Goal: Use online tool/utility: Utilize a website feature to perform a specific function

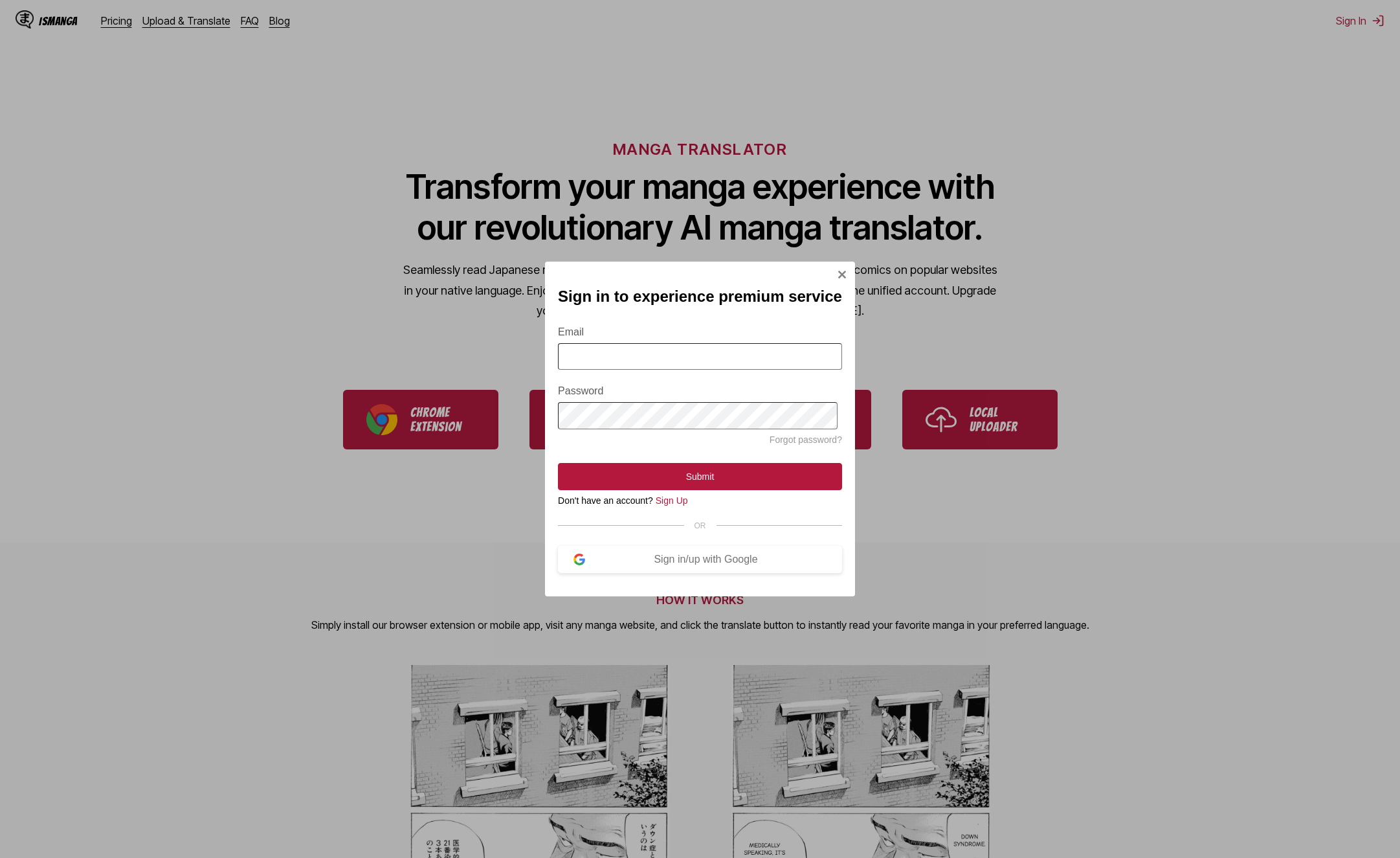
click at [607, 348] on input "Email" at bounding box center [700, 356] width 284 height 26
type input "*"
type input "**********"
click at [558, 463] on button "Submit" at bounding box center [700, 476] width 284 height 27
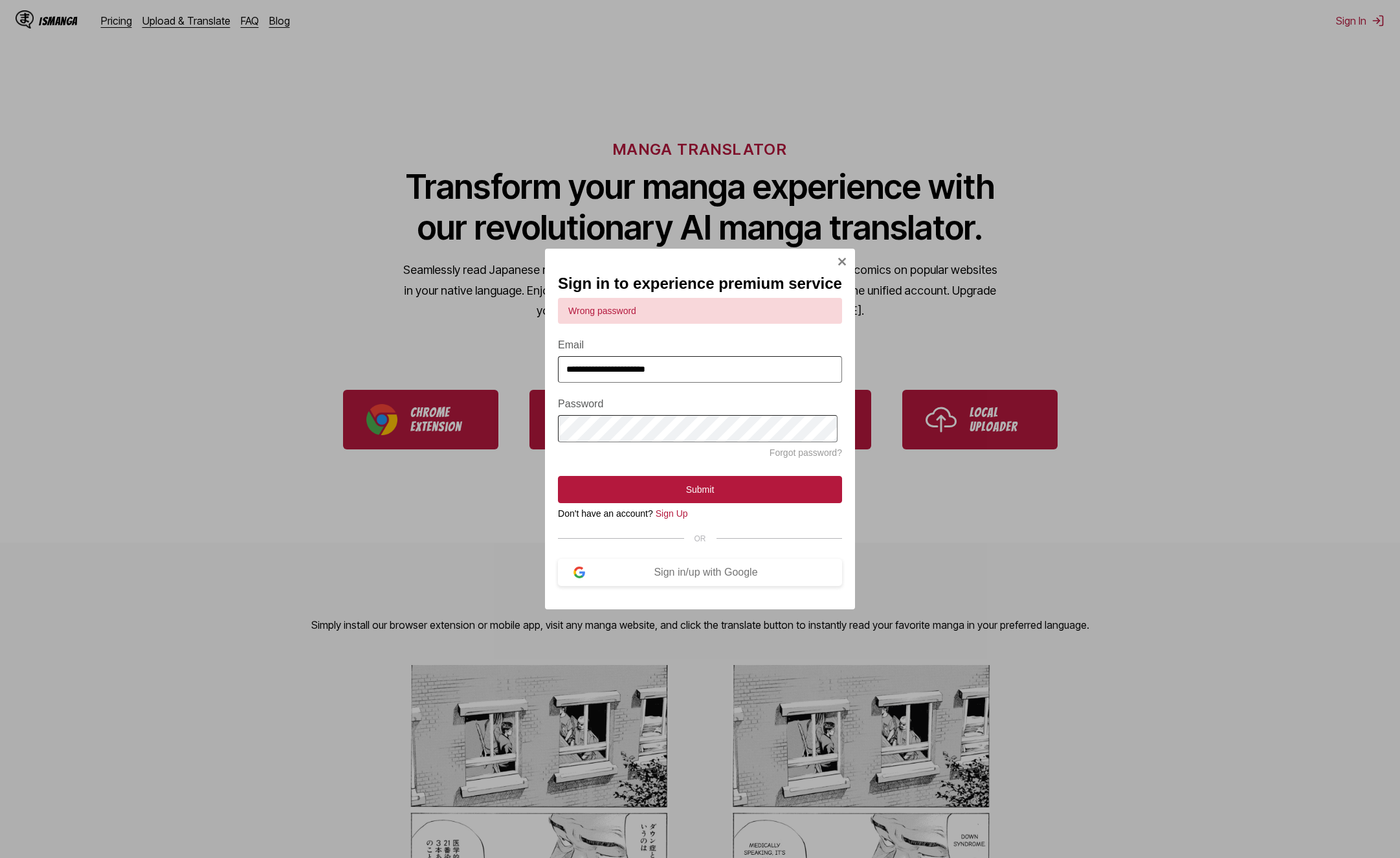
click at [462, 433] on div "**********" at bounding box center [700, 429] width 1400 height 858
click at [558, 476] on button "Submit" at bounding box center [700, 489] width 284 height 27
click at [694, 367] on input "**********" at bounding box center [700, 369] width 284 height 26
click at [663, 445] on form "**********" at bounding box center [700, 401] width 284 height 206
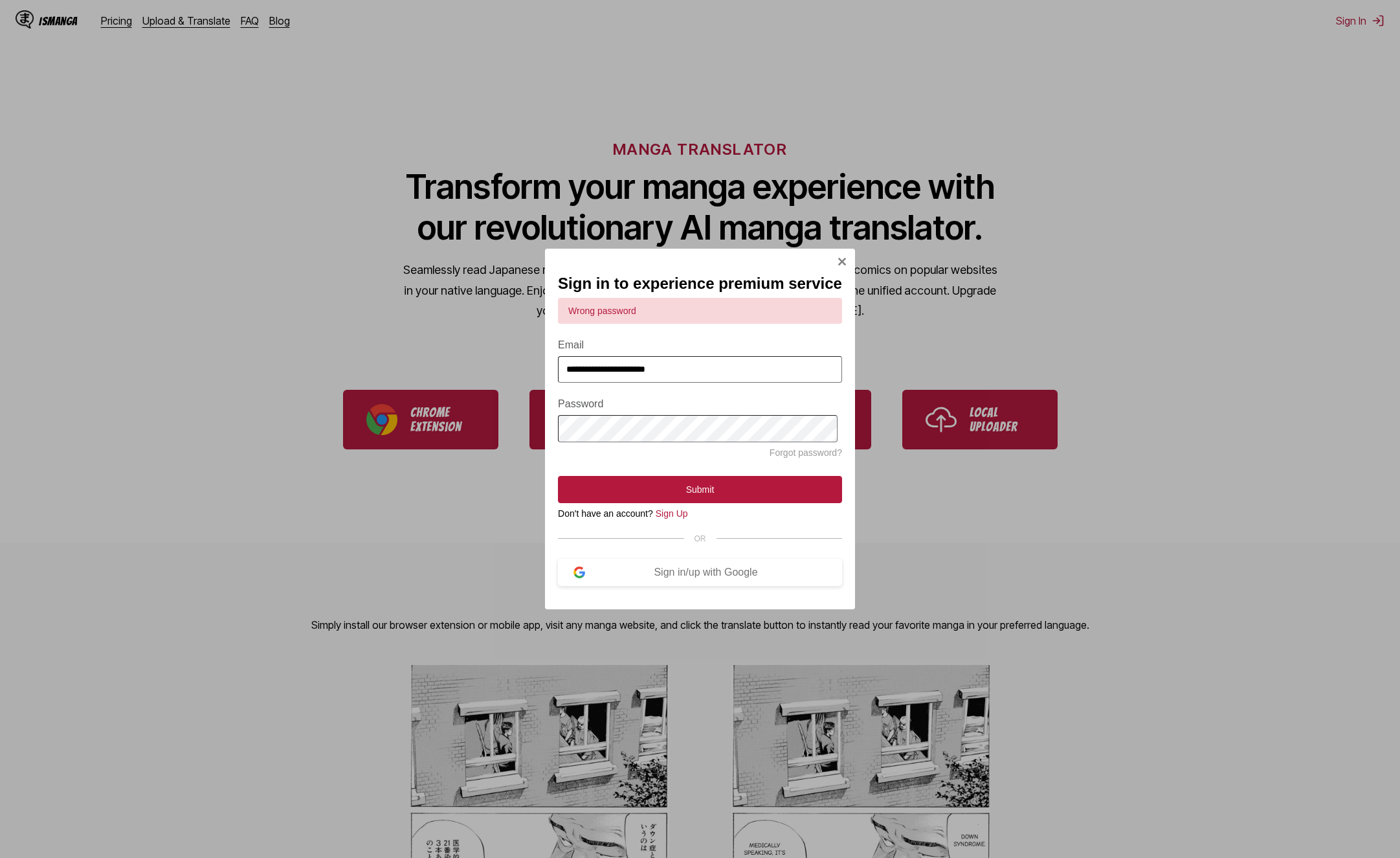
click at [681, 356] on input "**********" at bounding box center [700, 369] width 284 height 26
click at [688, 367] on input "**********" at bounding box center [700, 369] width 284 height 26
click at [718, 586] on button "Sign in/up with Google" at bounding box center [700, 573] width 284 height 27
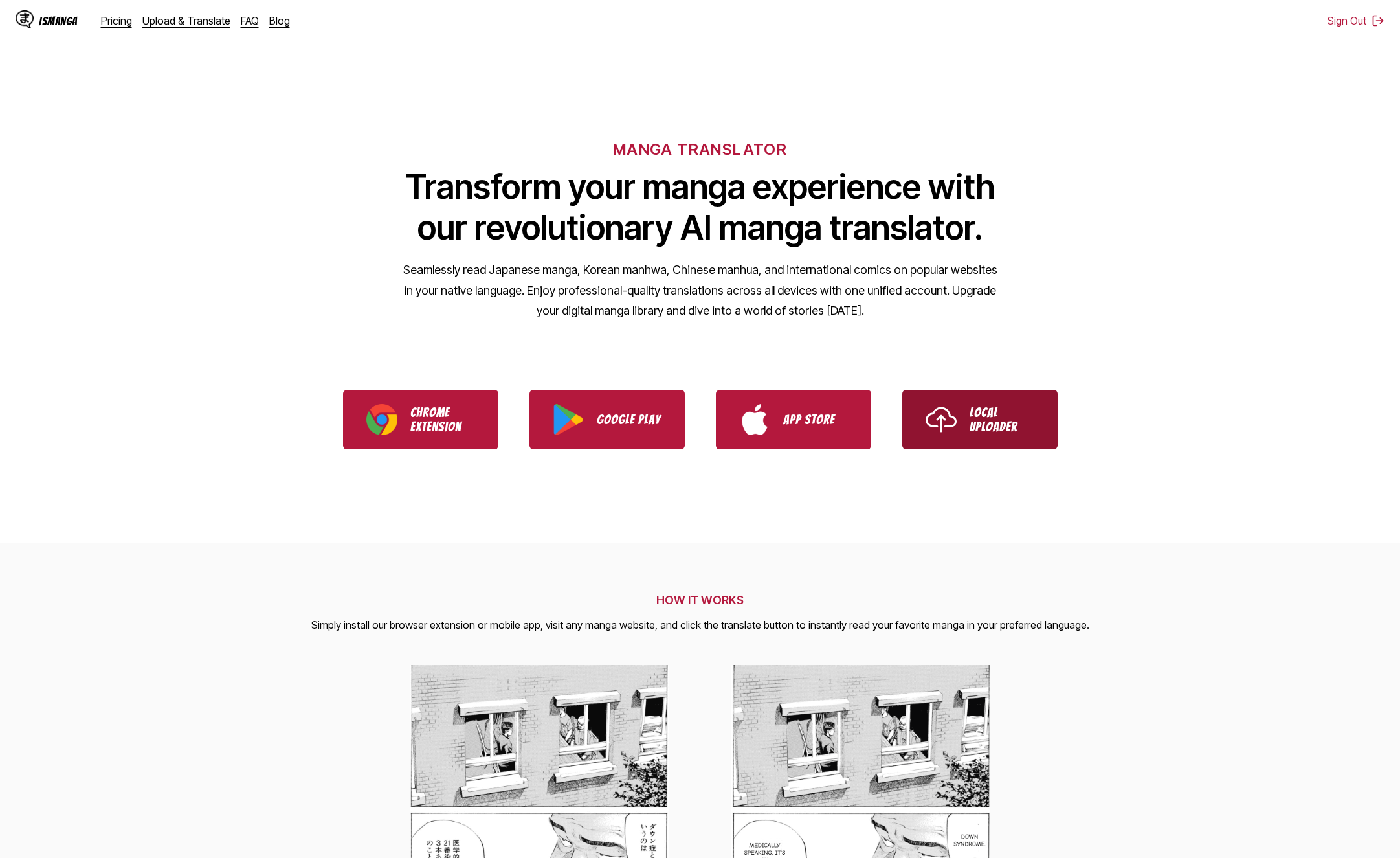
click at [1011, 425] on p "Local Uploader" at bounding box center [1002, 420] width 65 height 29
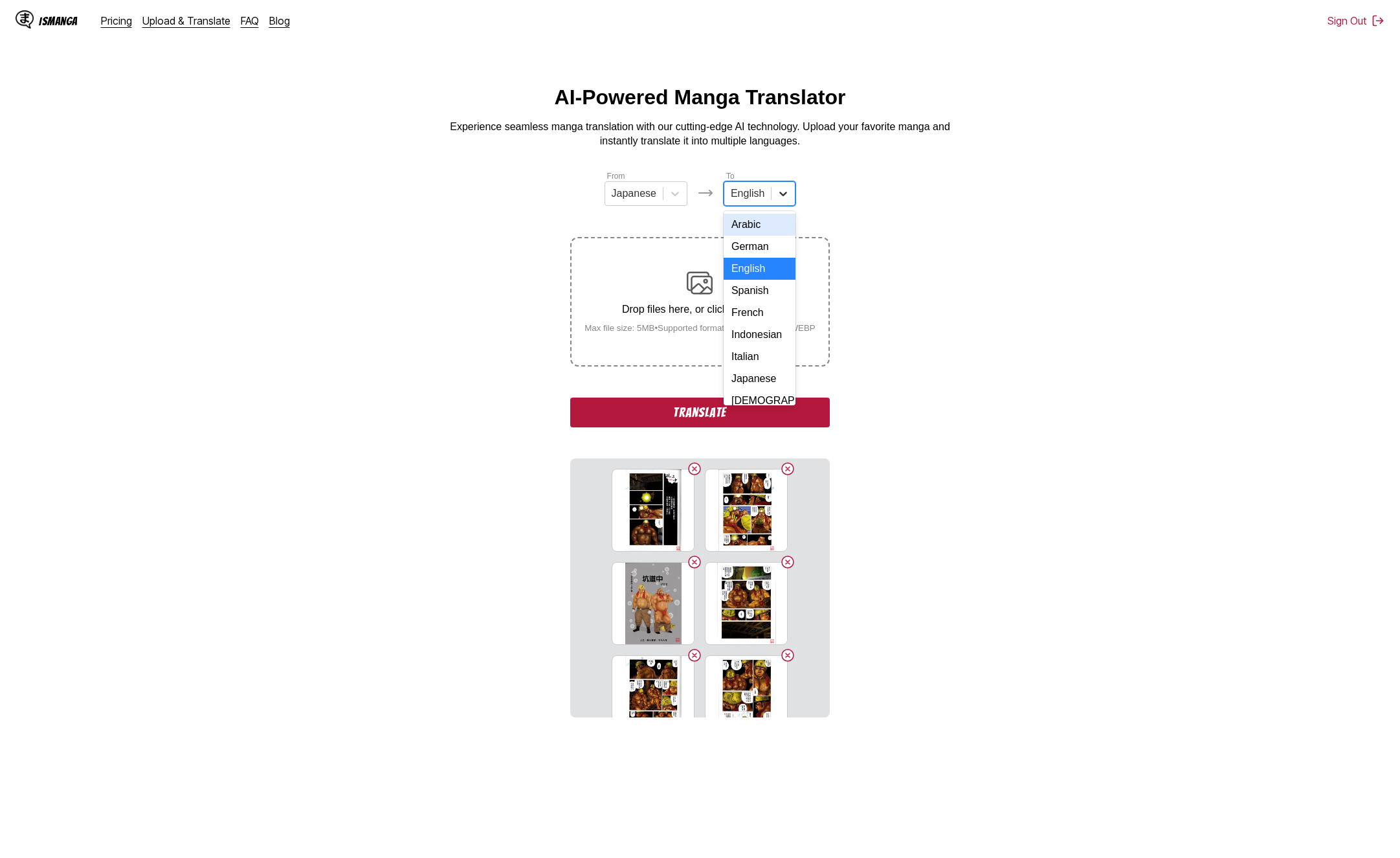
click at [782, 195] on icon at bounding box center [783, 194] width 13 height 13
click at [761, 347] on div "[DEMOGRAPHIC_DATA]" at bounding box center [760, 336] width 72 height 22
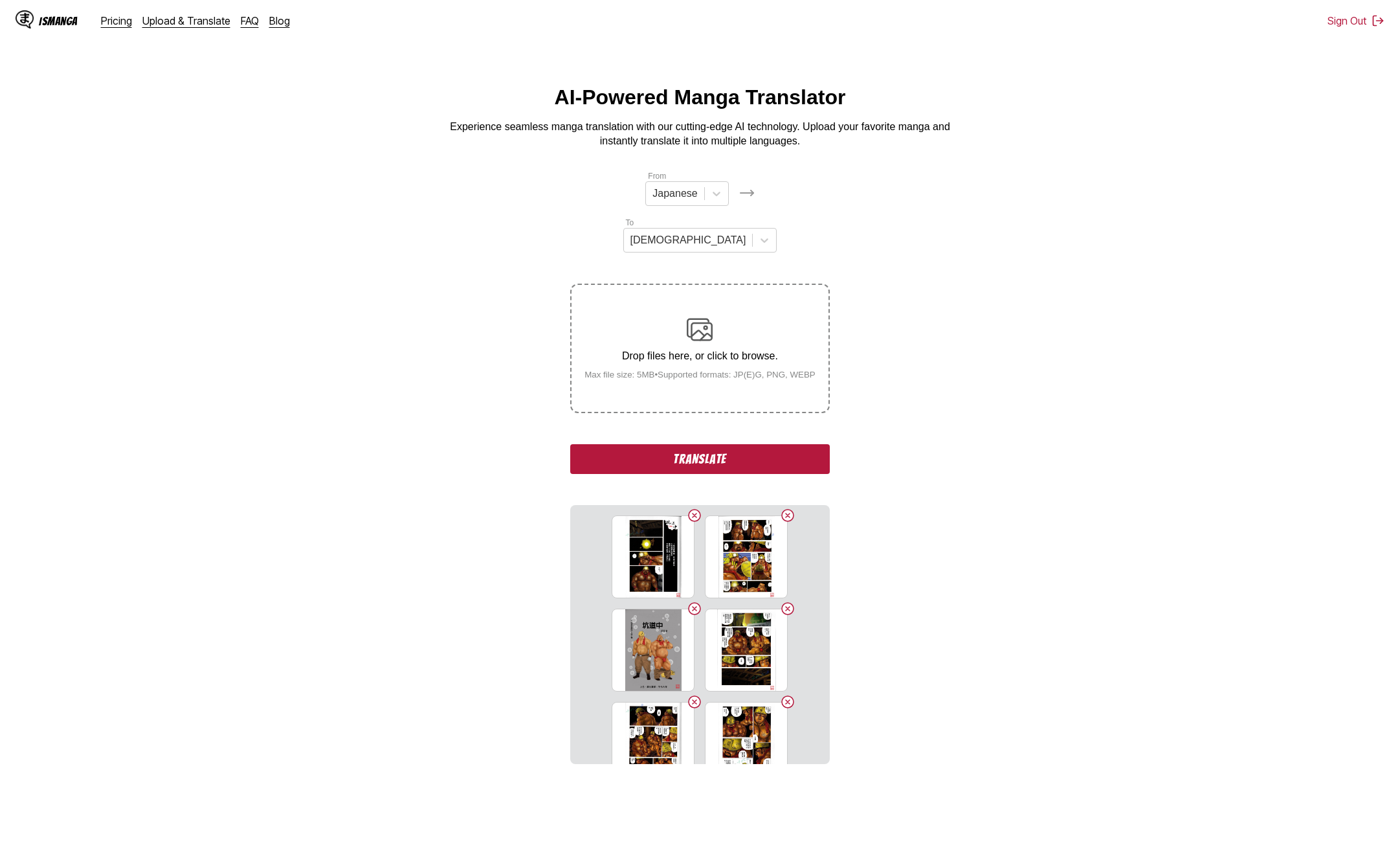
click at [734, 445] on button "Translate" at bounding box center [699, 459] width 259 height 29
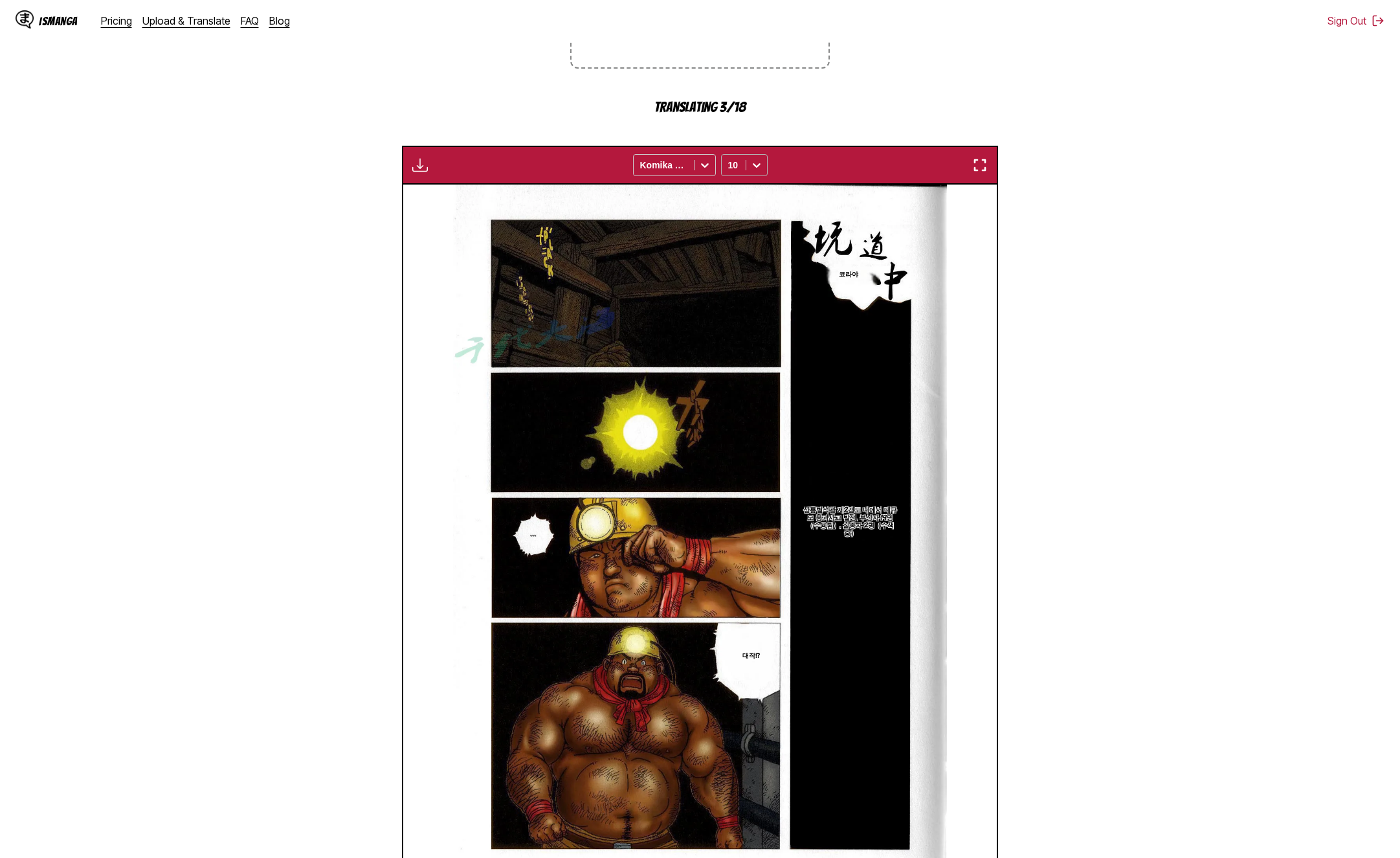
click at [739, 156] on div "10" at bounding box center [733, 165] width 24 height 18
click at [733, 261] on div "14" at bounding box center [745, 271] width 47 height 19
click at [756, 159] on icon at bounding box center [757, 165] width 13 height 13
click at [735, 281] on div "16" at bounding box center [745, 291] width 47 height 19
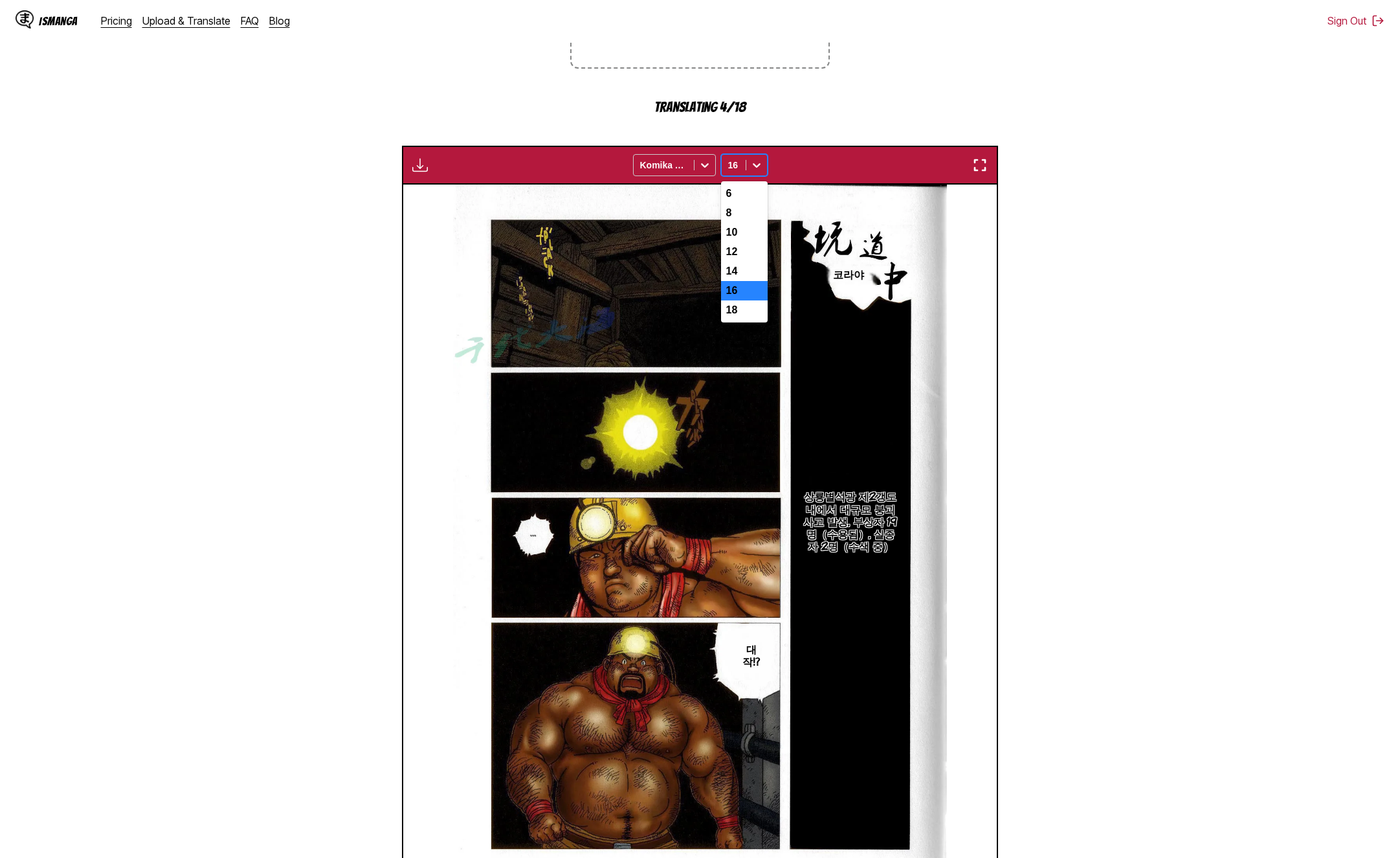
click at [757, 155] on div at bounding box center [757, 165] width 21 height 21
click at [745, 261] on div "14" at bounding box center [745, 271] width 47 height 19
click at [764, 155] on div at bounding box center [757, 165] width 21 height 21
click at [745, 242] on div "12" at bounding box center [745, 252] width 47 height 19
click at [761, 159] on icon at bounding box center [757, 165] width 13 height 13
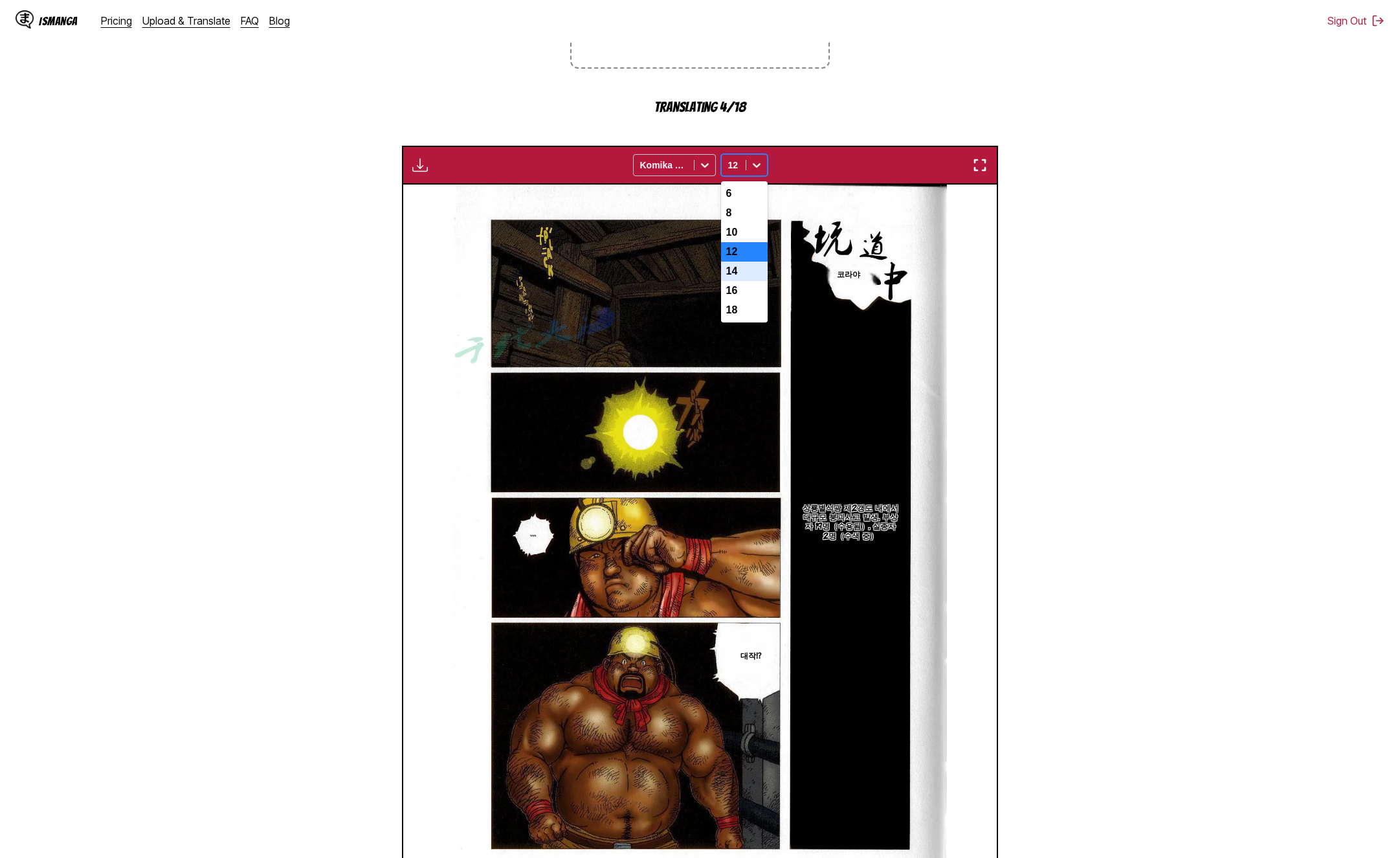
click at [748, 261] on div "14" at bounding box center [745, 271] width 47 height 19
drag, startPoint x: 752, startPoint y: 116, endPoint x: 754, endPoint y: 178, distance: 62.0
click at [752, 159] on icon at bounding box center [757, 165] width 13 height 13
click at [738, 242] on div "12" at bounding box center [745, 252] width 47 height 19
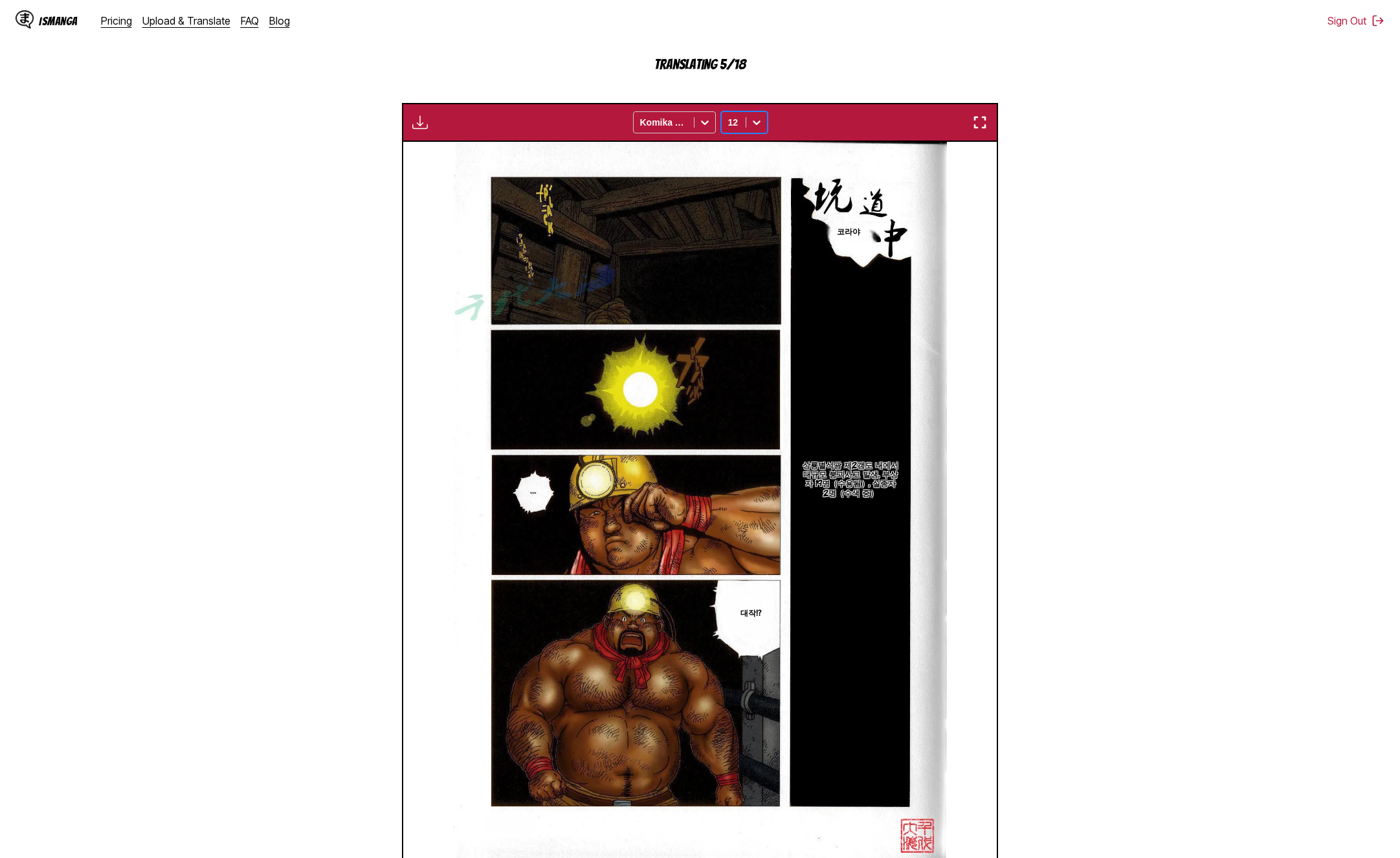
scroll to position [503, 0]
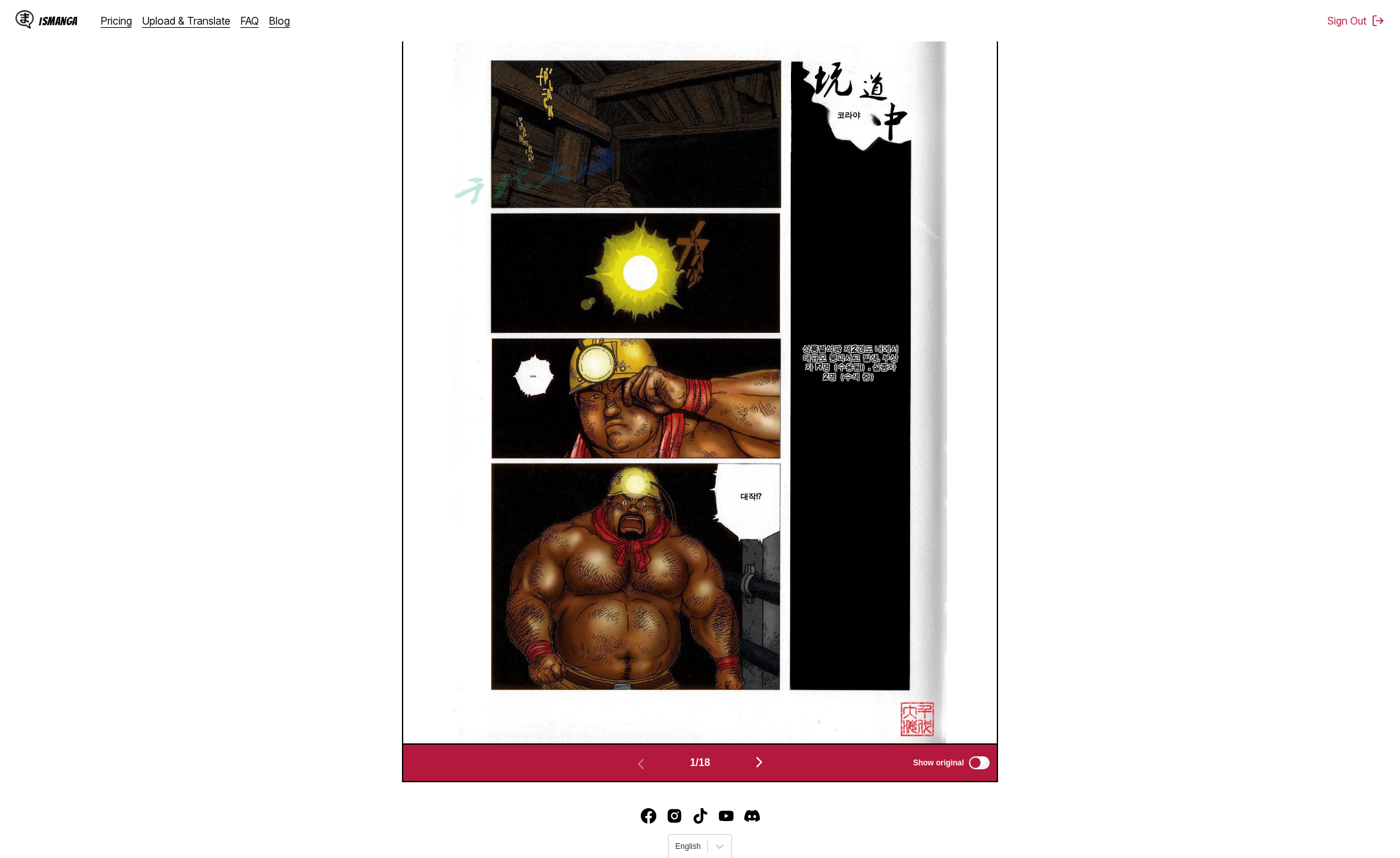
click at [767, 754] on img "button" at bounding box center [760, 762] width 16 height 16
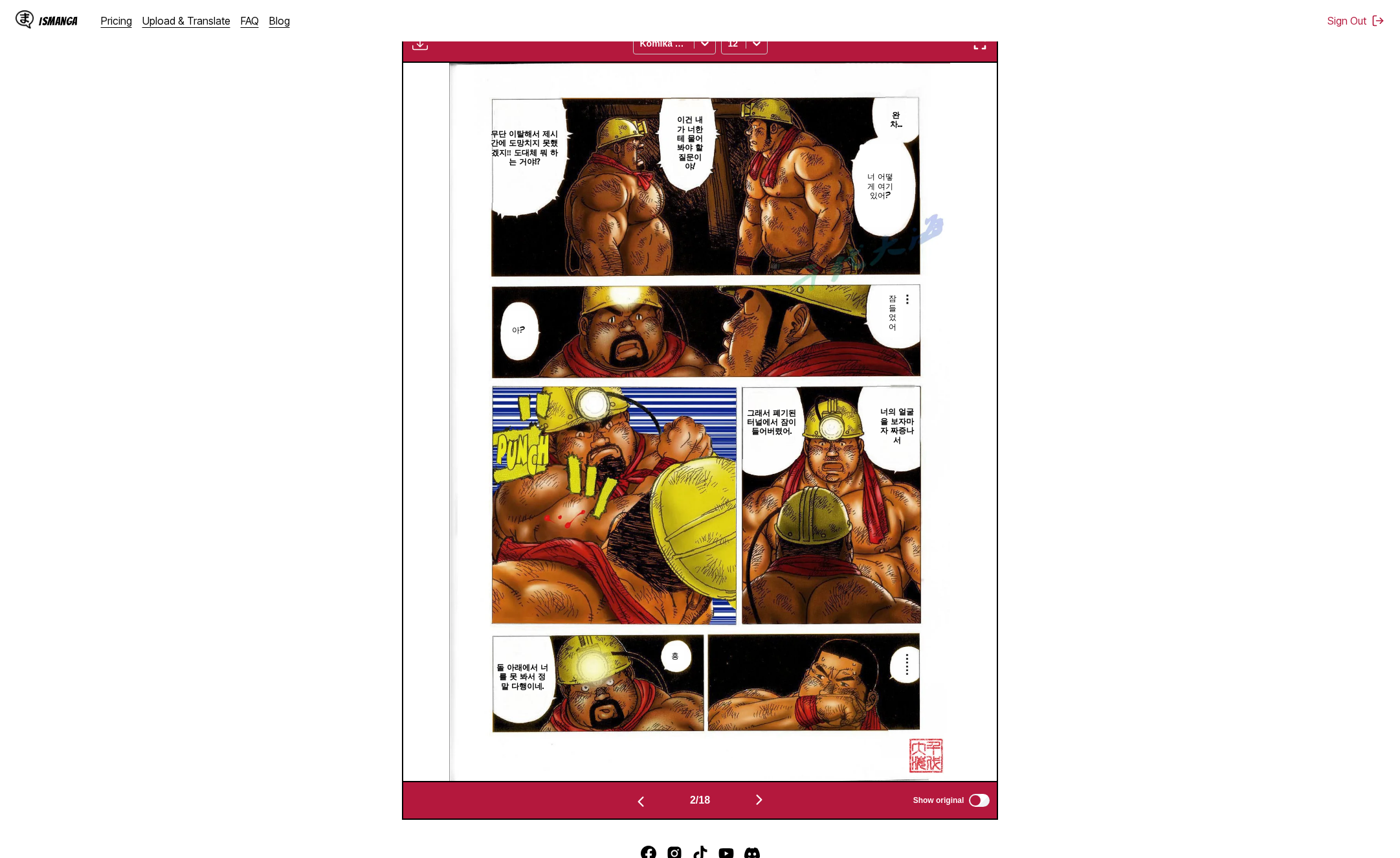
scroll to position [484, 0]
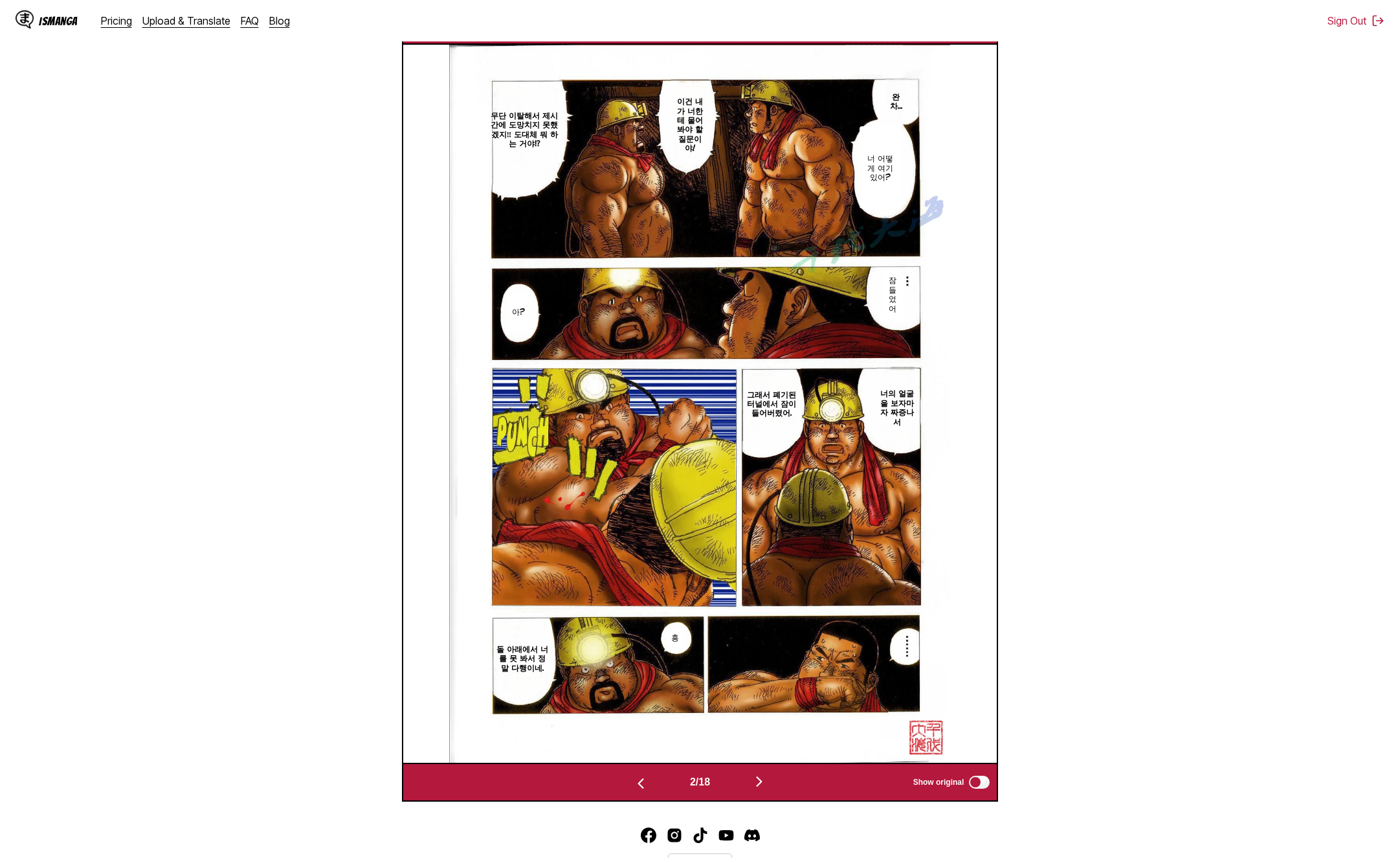
click at [766, 774] on img "button" at bounding box center [760, 782] width 16 height 16
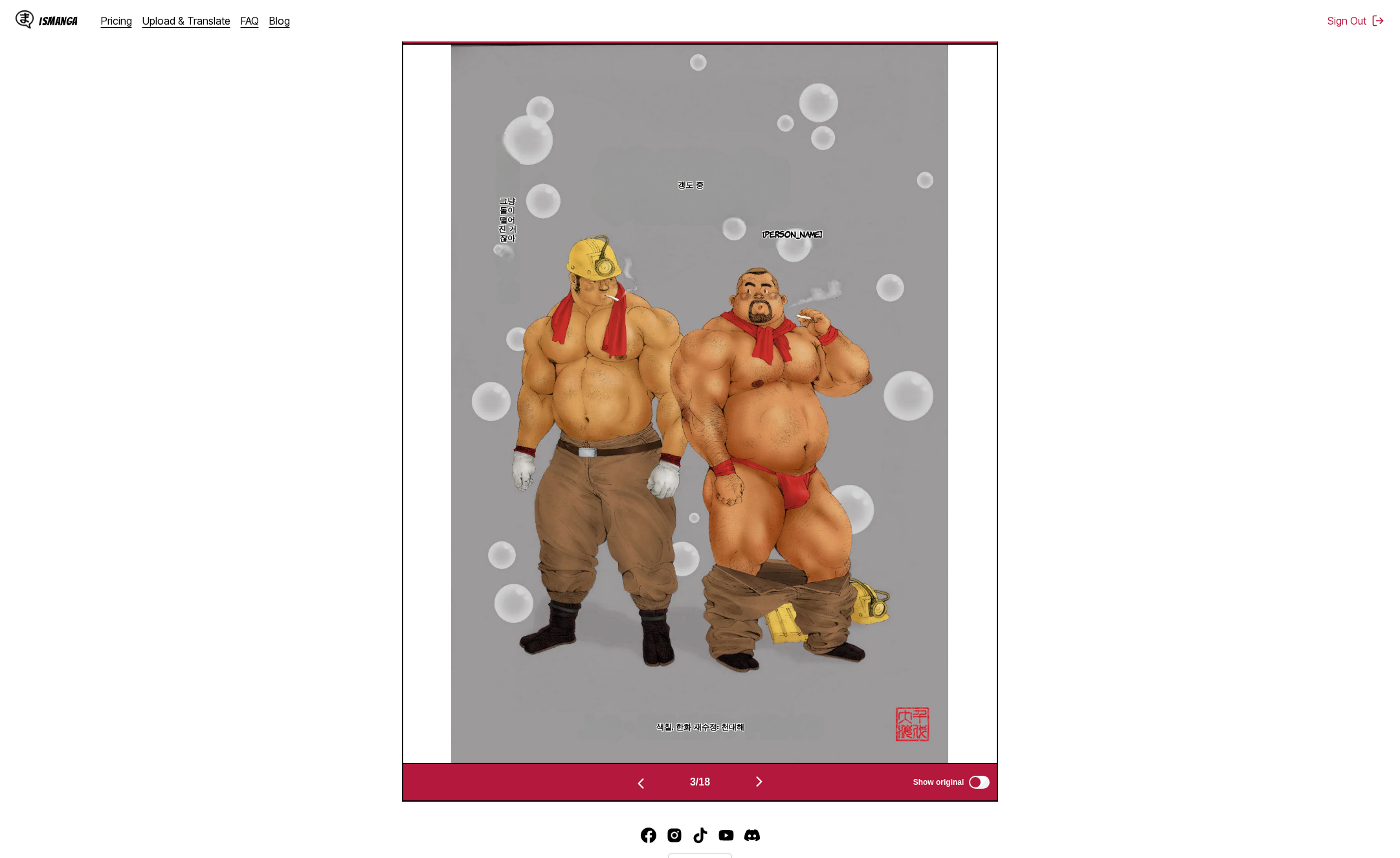
click at [766, 774] on img "button" at bounding box center [760, 782] width 16 height 16
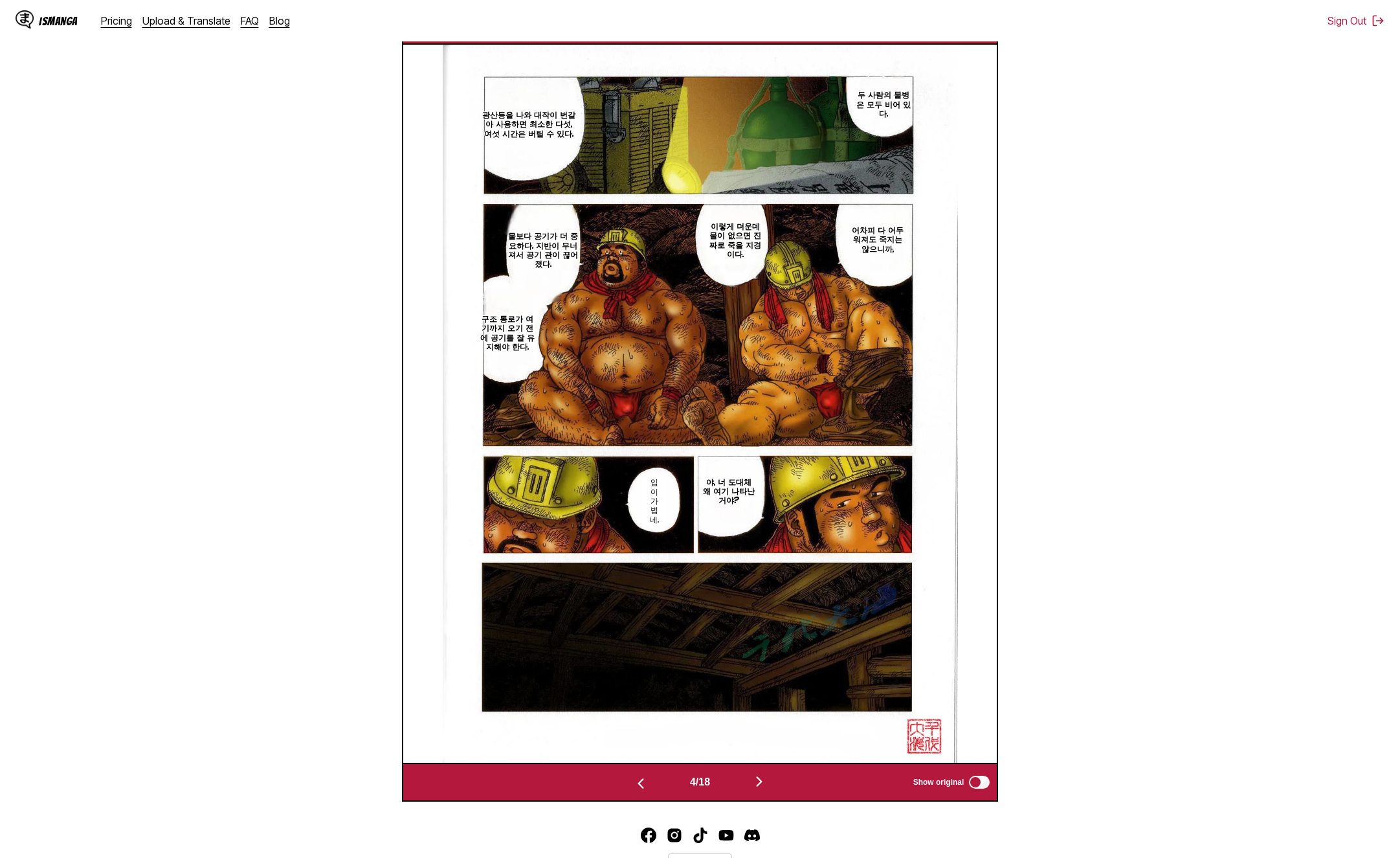
click at [766, 774] on img "button" at bounding box center [760, 782] width 16 height 16
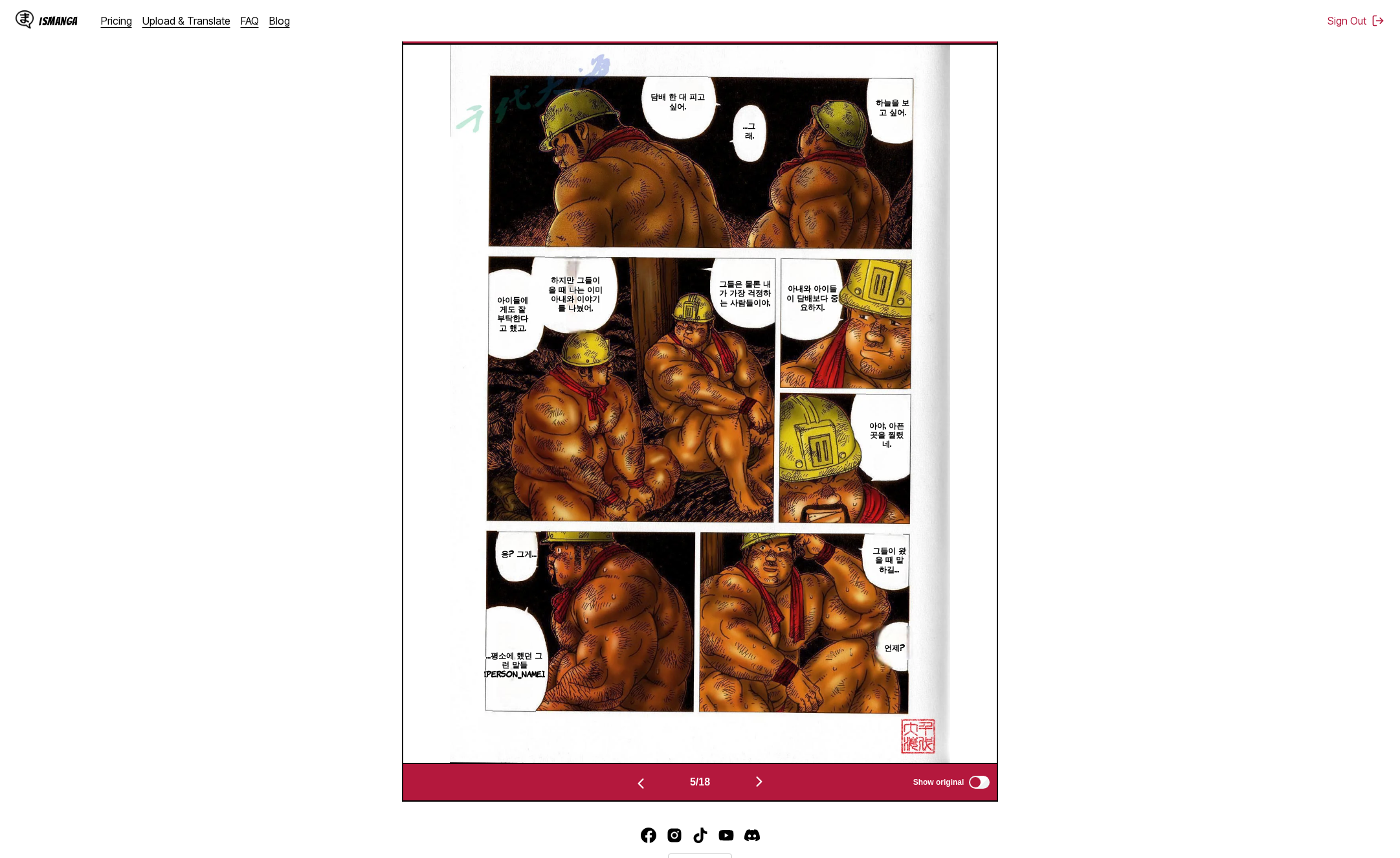
click at [766, 774] on img "button" at bounding box center [760, 782] width 16 height 16
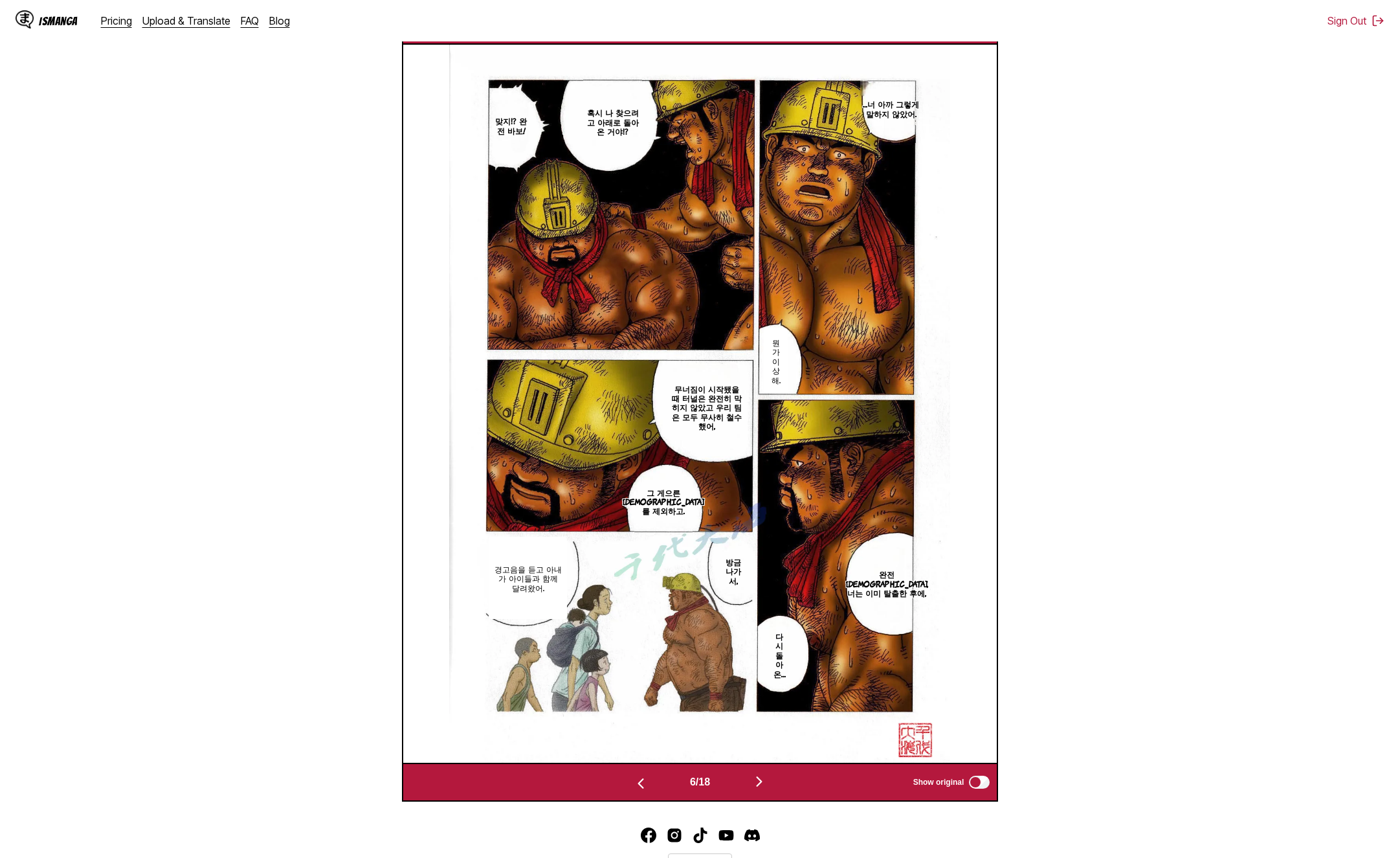
click at [766, 774] on img "button" at bounding box center [760, 782] width 16 height 16
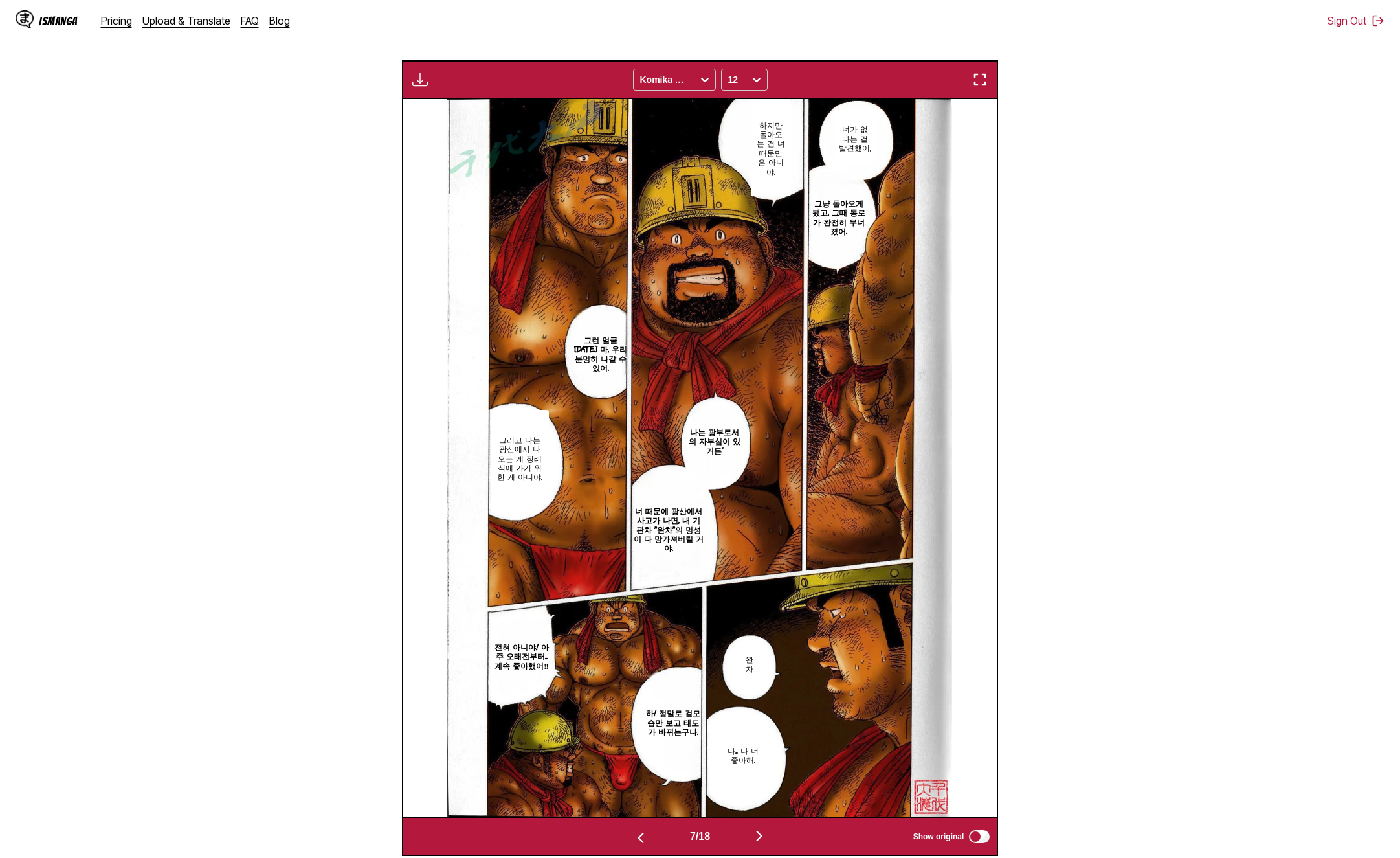
scroll to position [420, 0]
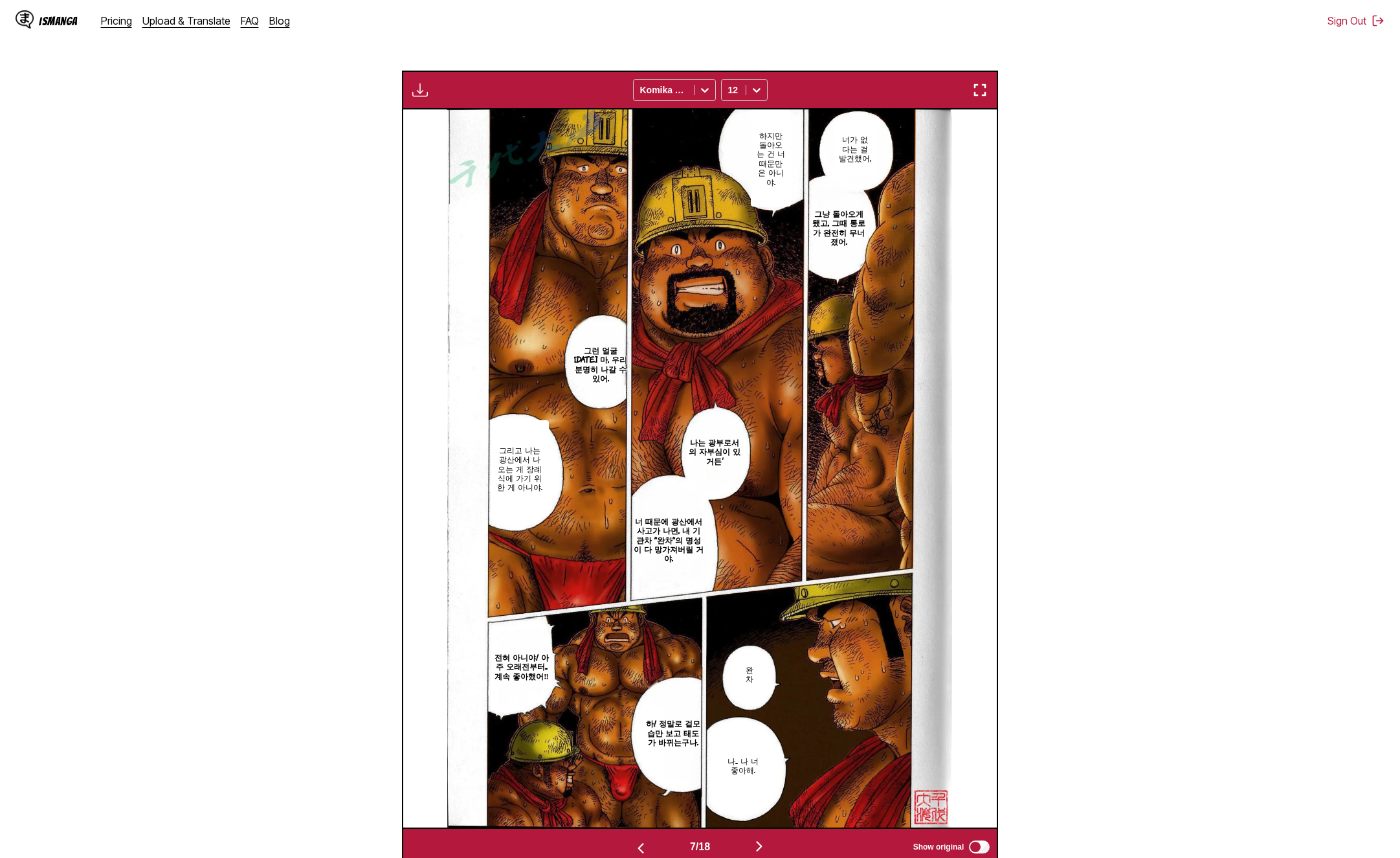
click at [758, 839] on img "button" at bounding box center [760, 847] width 16 height 16
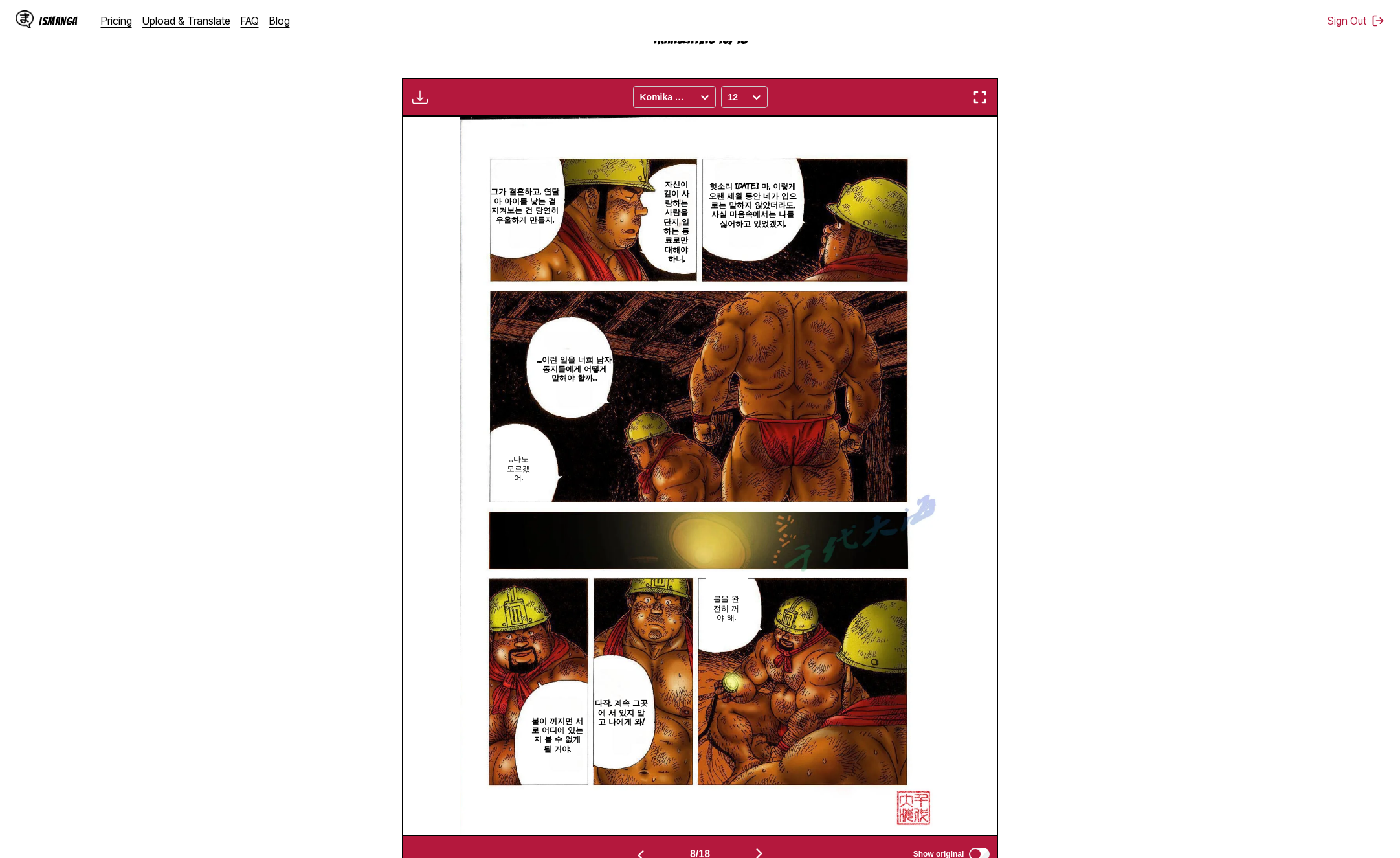
scroll to position [484, 0]
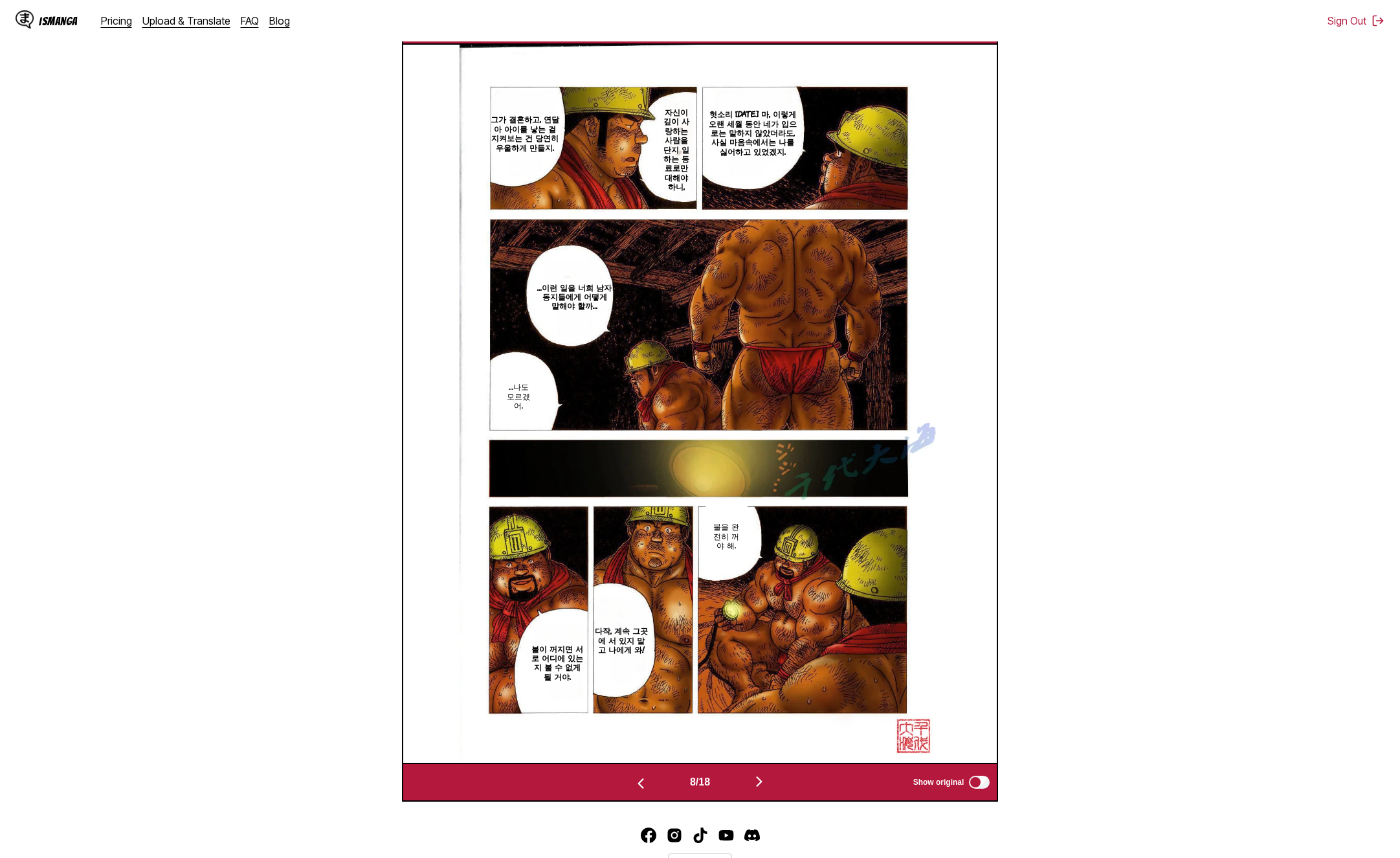
click at [741, 774] on button "button" at bounding box center [760, 783] width 78 height 19
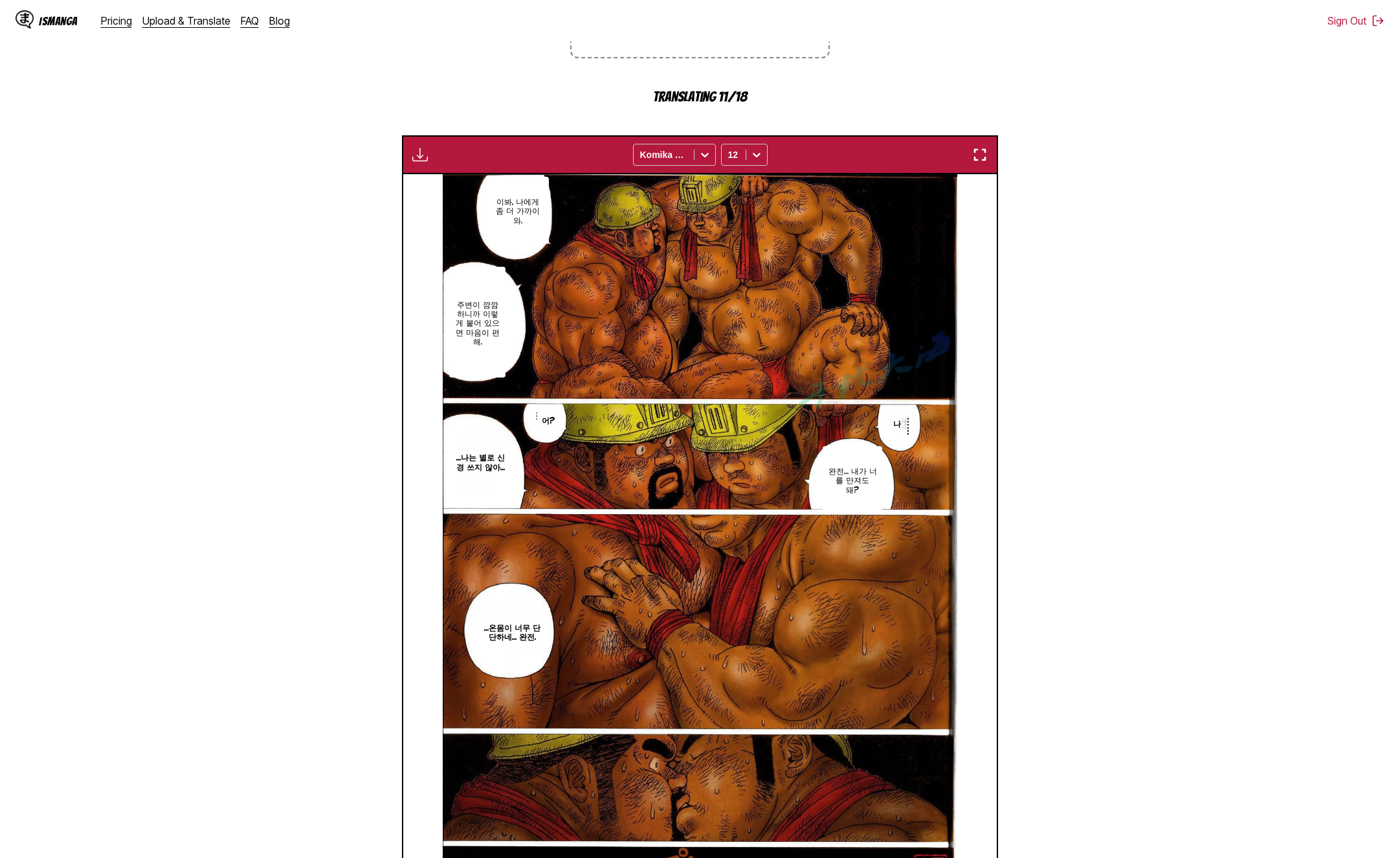
scroll to position [420, 0]
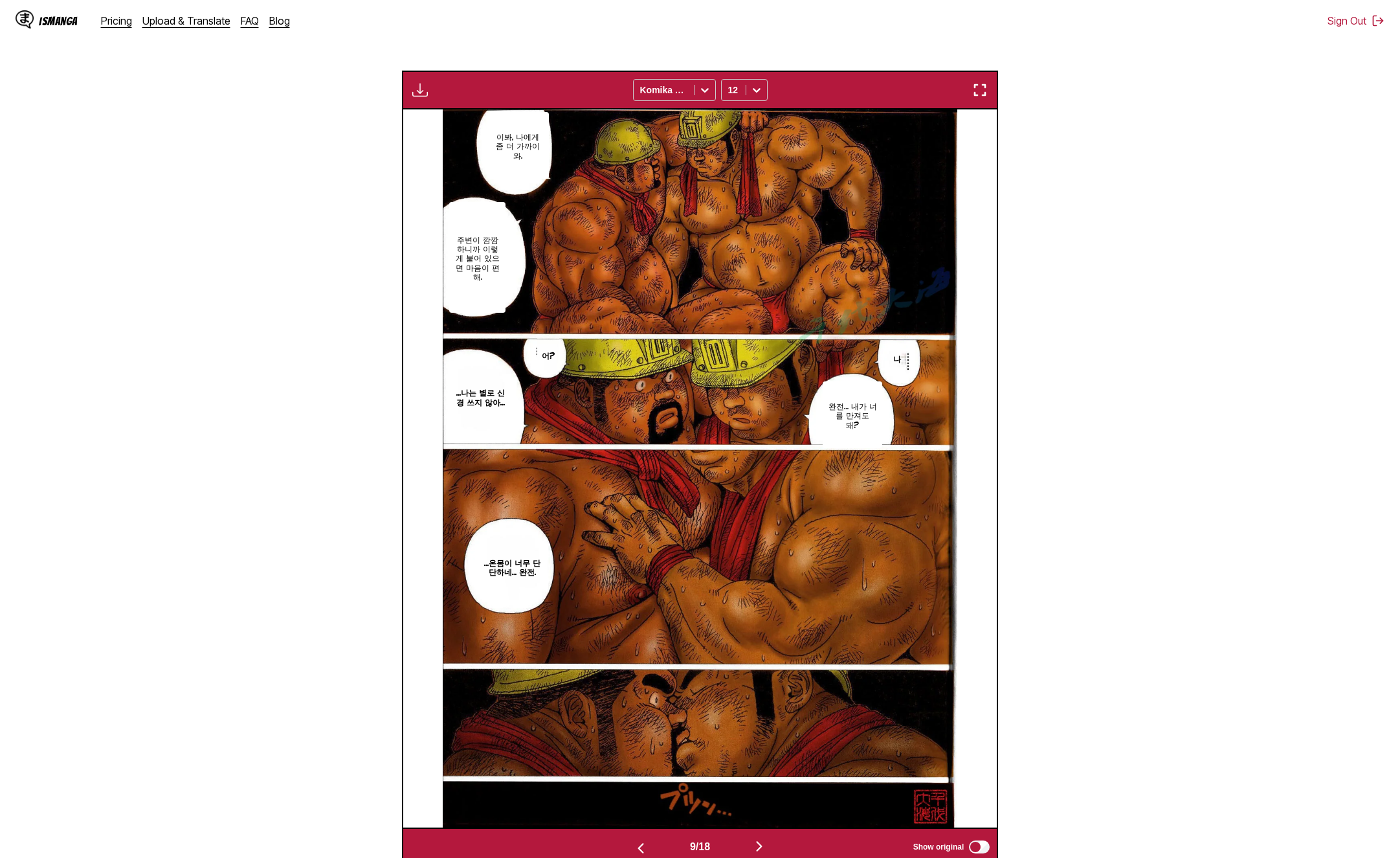
click at [766, 839] on img "button" at bounding box center [760, 847] width 16 height 16
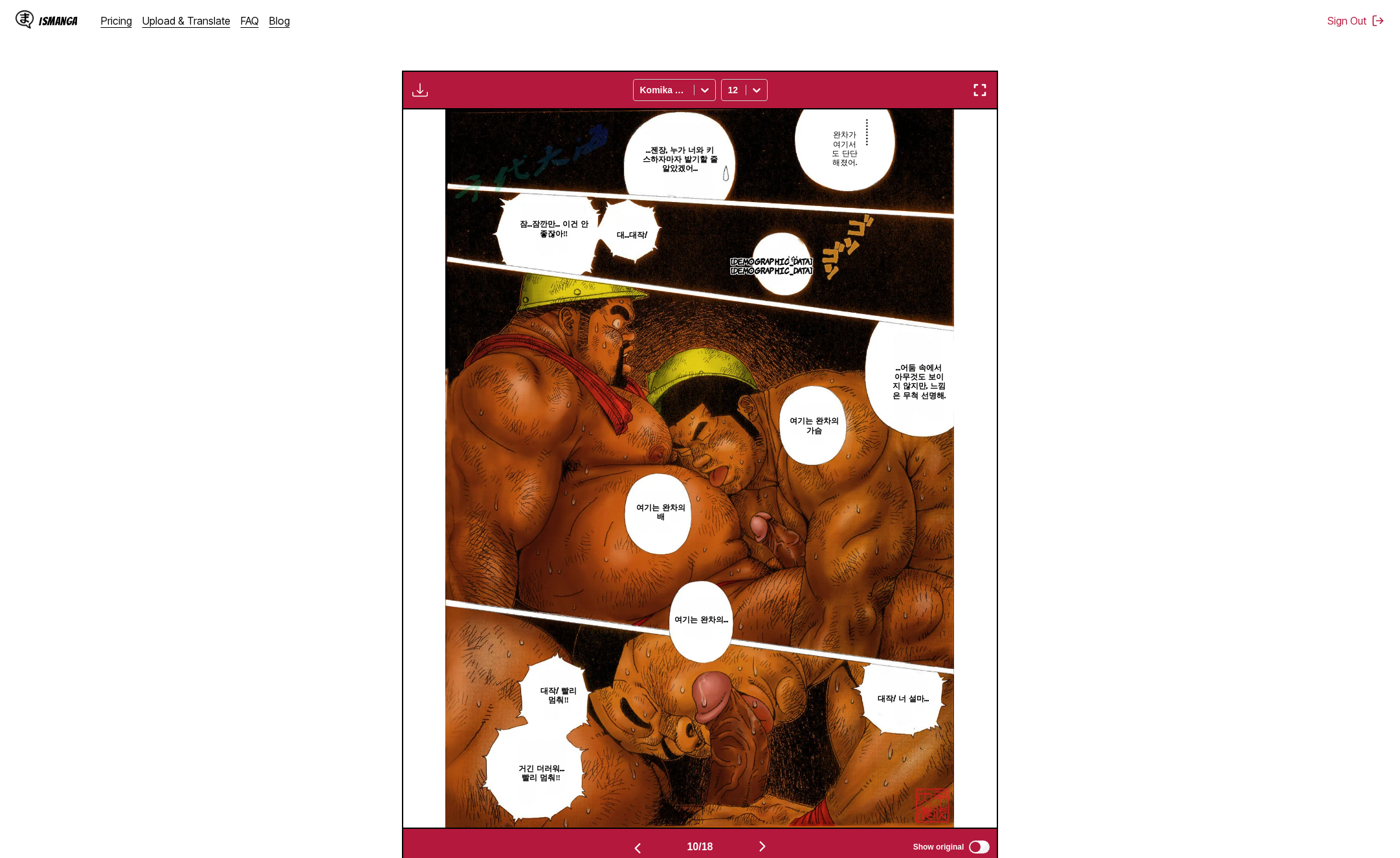
click at [759, 839] on img "button" at bounding box center [763, 847] width 16 height 16
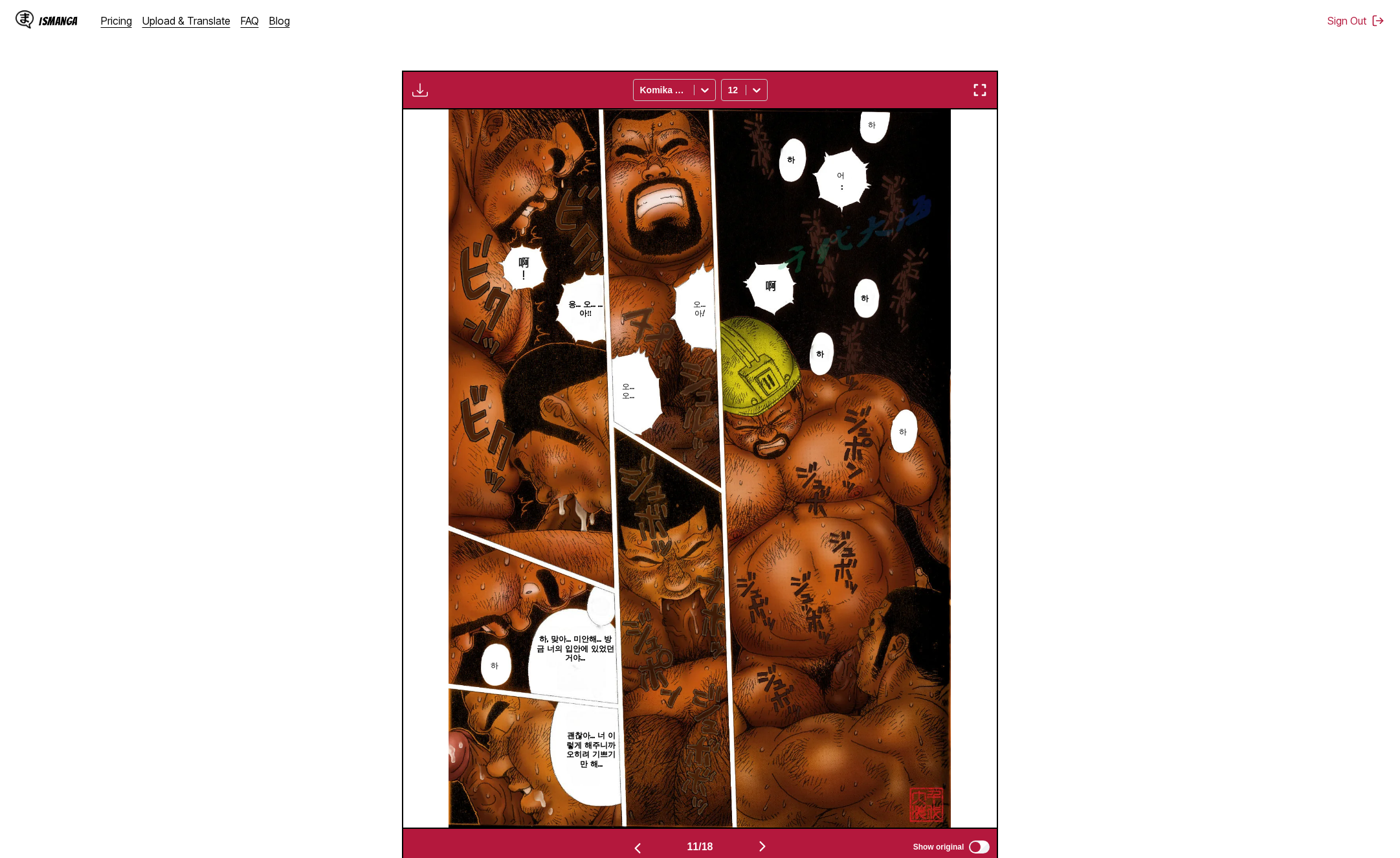
click at [757, 838] on button "button" at bounding box center [763, 848] width 78 height 19
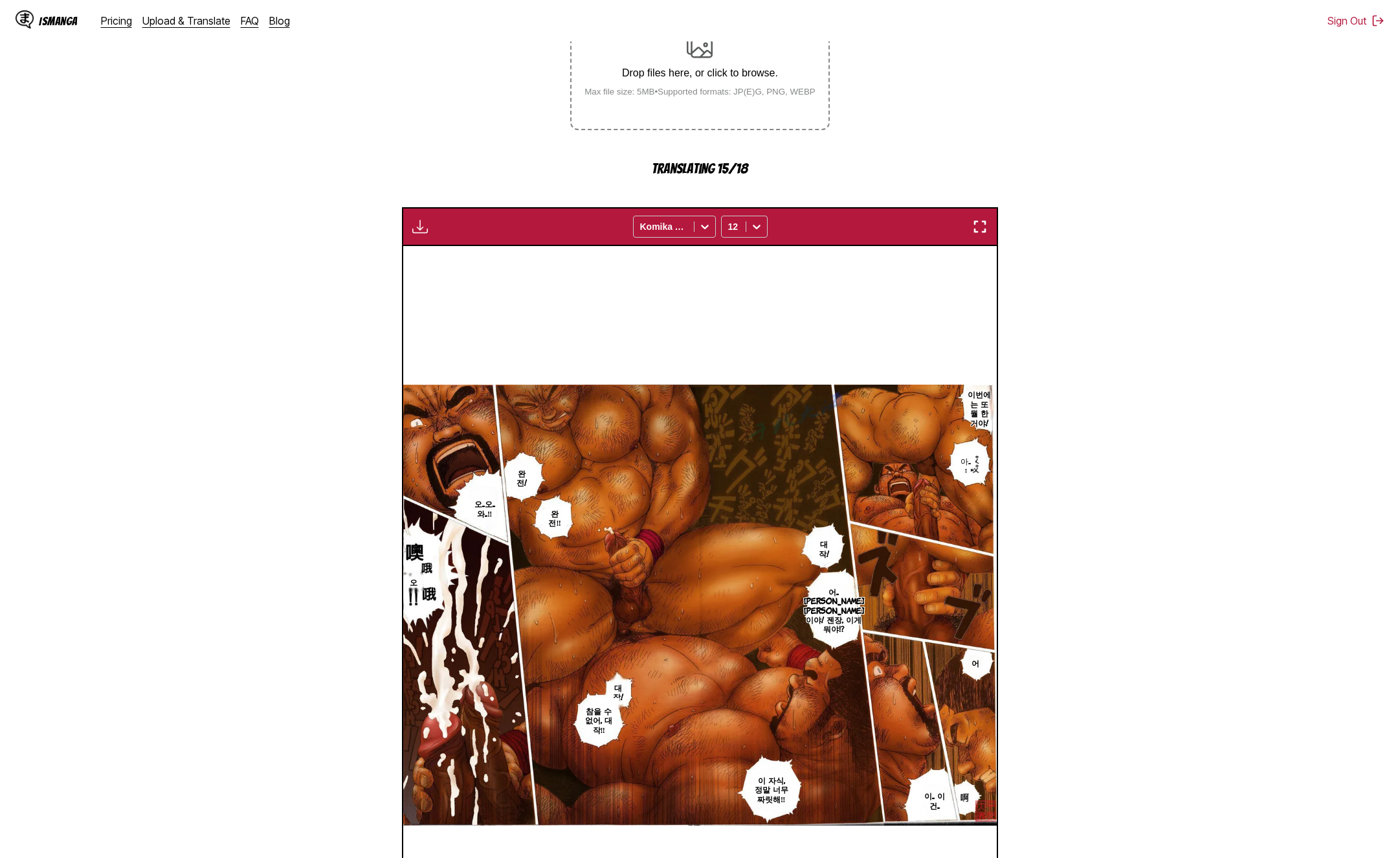
scroll to position [225, 0]
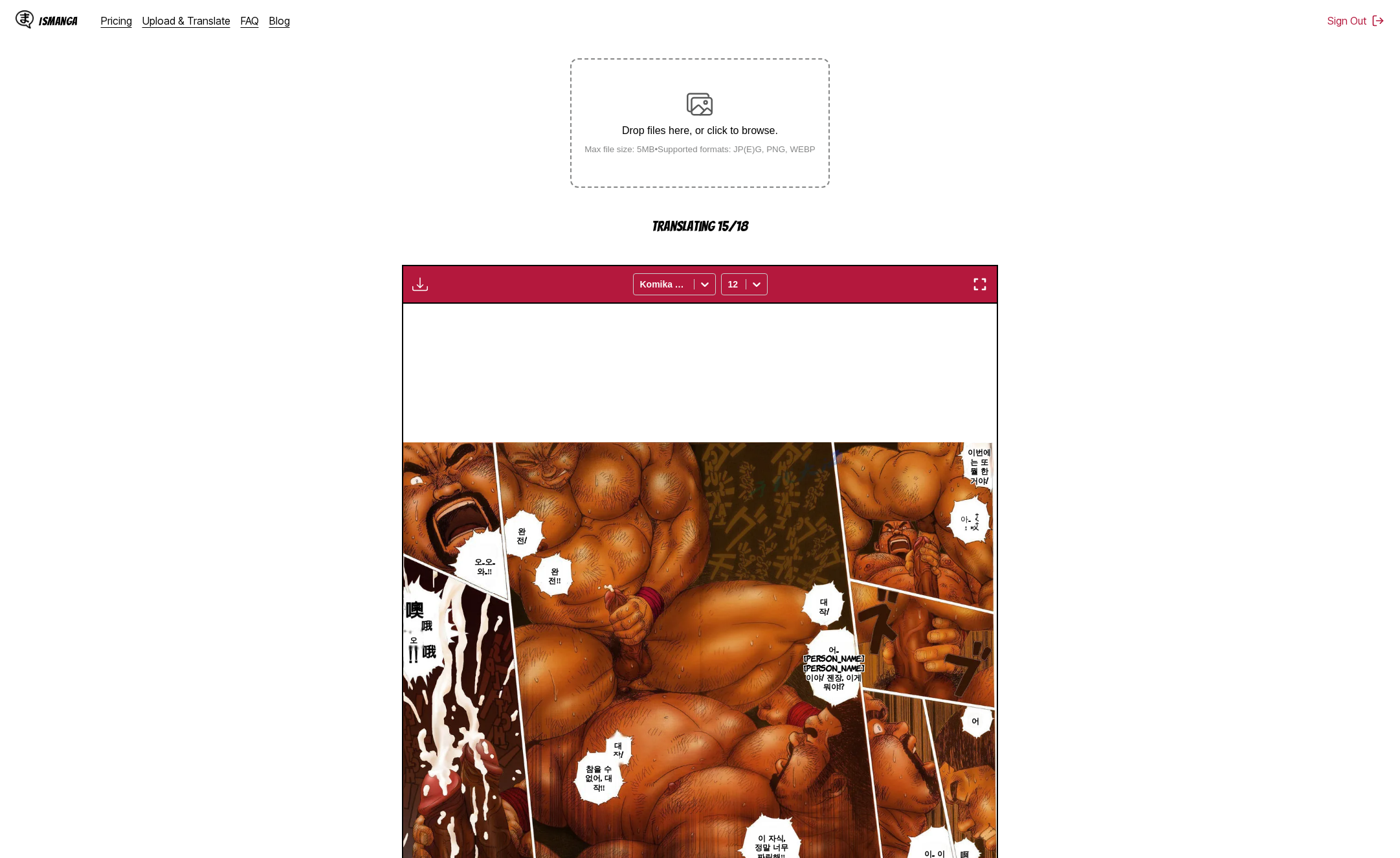
click at [421, 276] on img "button" at bounding box center [420, 284] width 16 height 16
click at [361, 302] on section "From Japanese To Korean Drop files here, or click to browse. Max file size: 5MB…" at bounding box center [700, 502] width 1379 height 1116
click at [428, 276] on button "button" at bounding box center [420, 284] width 23 height 17
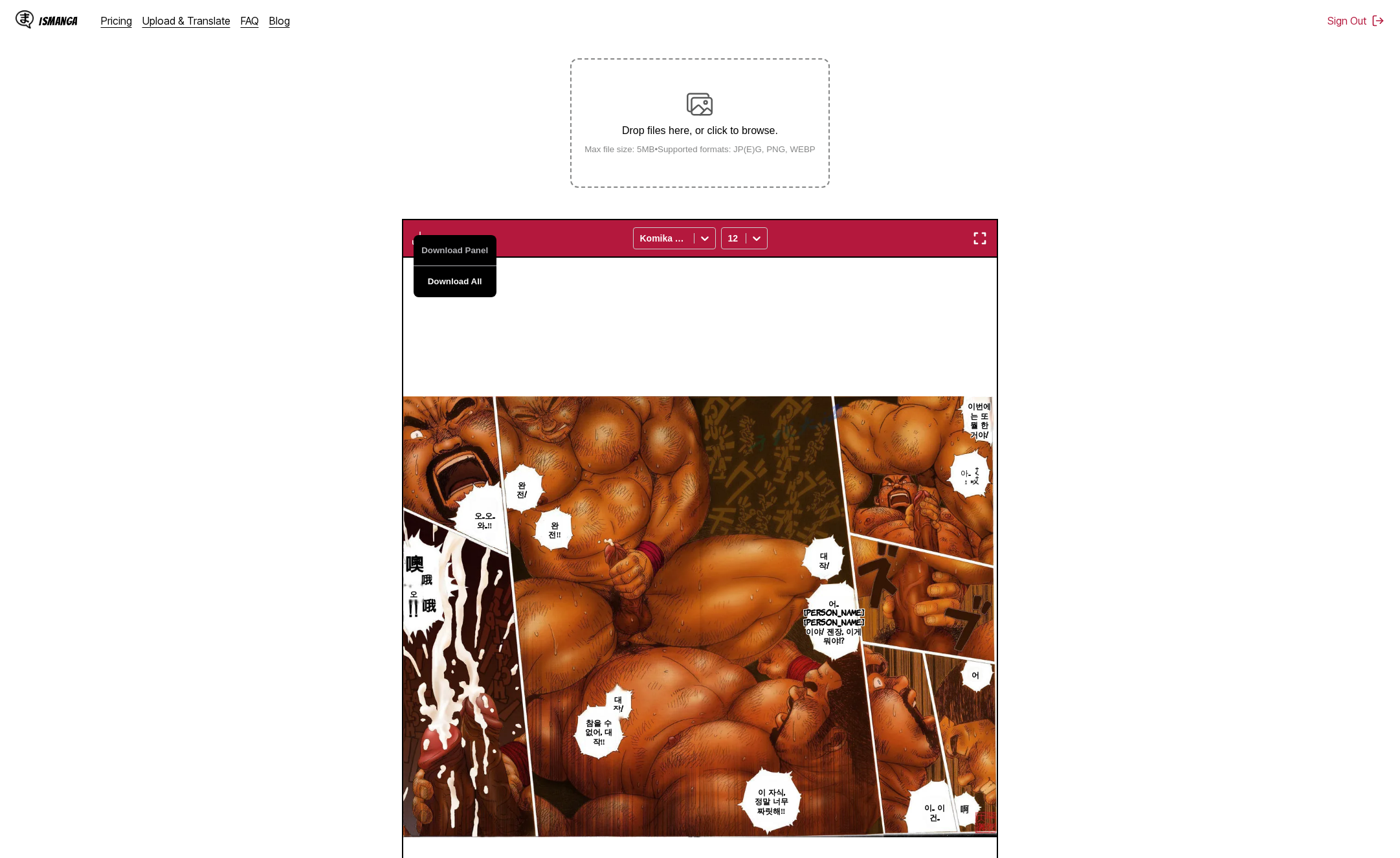
click at [457, 266] on button "Download All" at bounding box center [455, 281] width 83 height 31
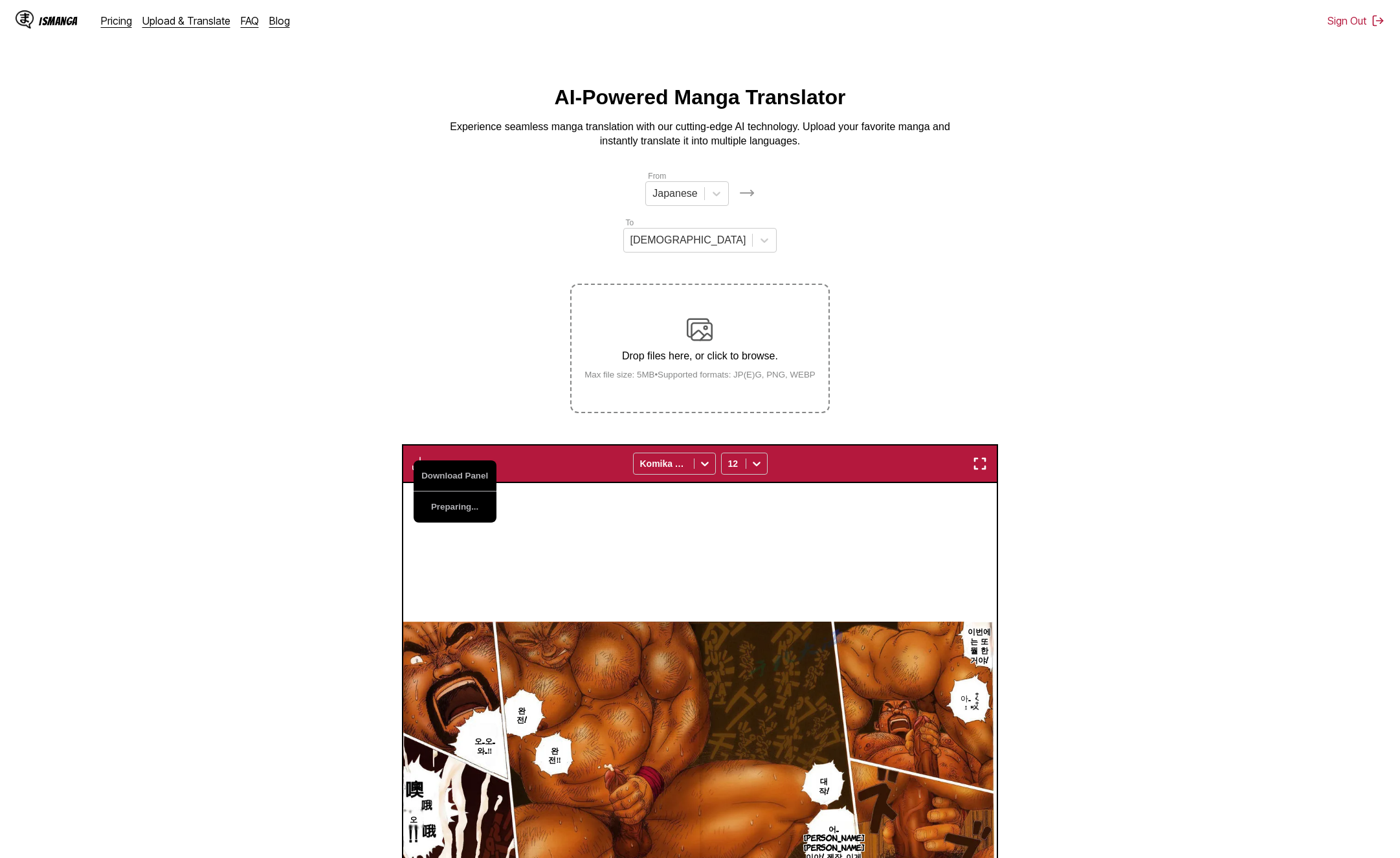
scroll to position [194, 0]
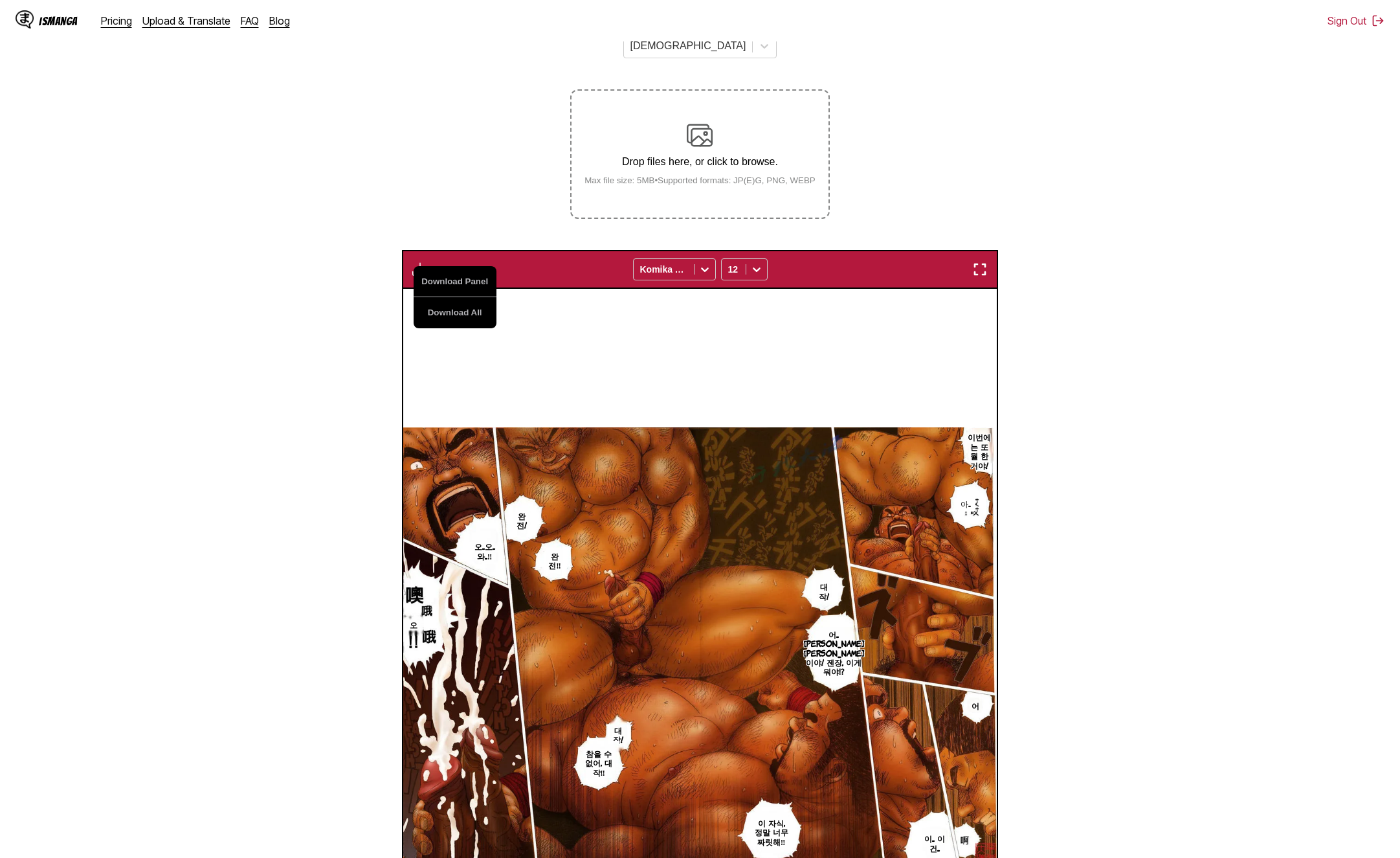
click at [458, 145] on section "From Japanese To Korean Drop files here, or click to browse. Max file size: 5MB…" at bounding box center [700, 511] width 1379 height 1071
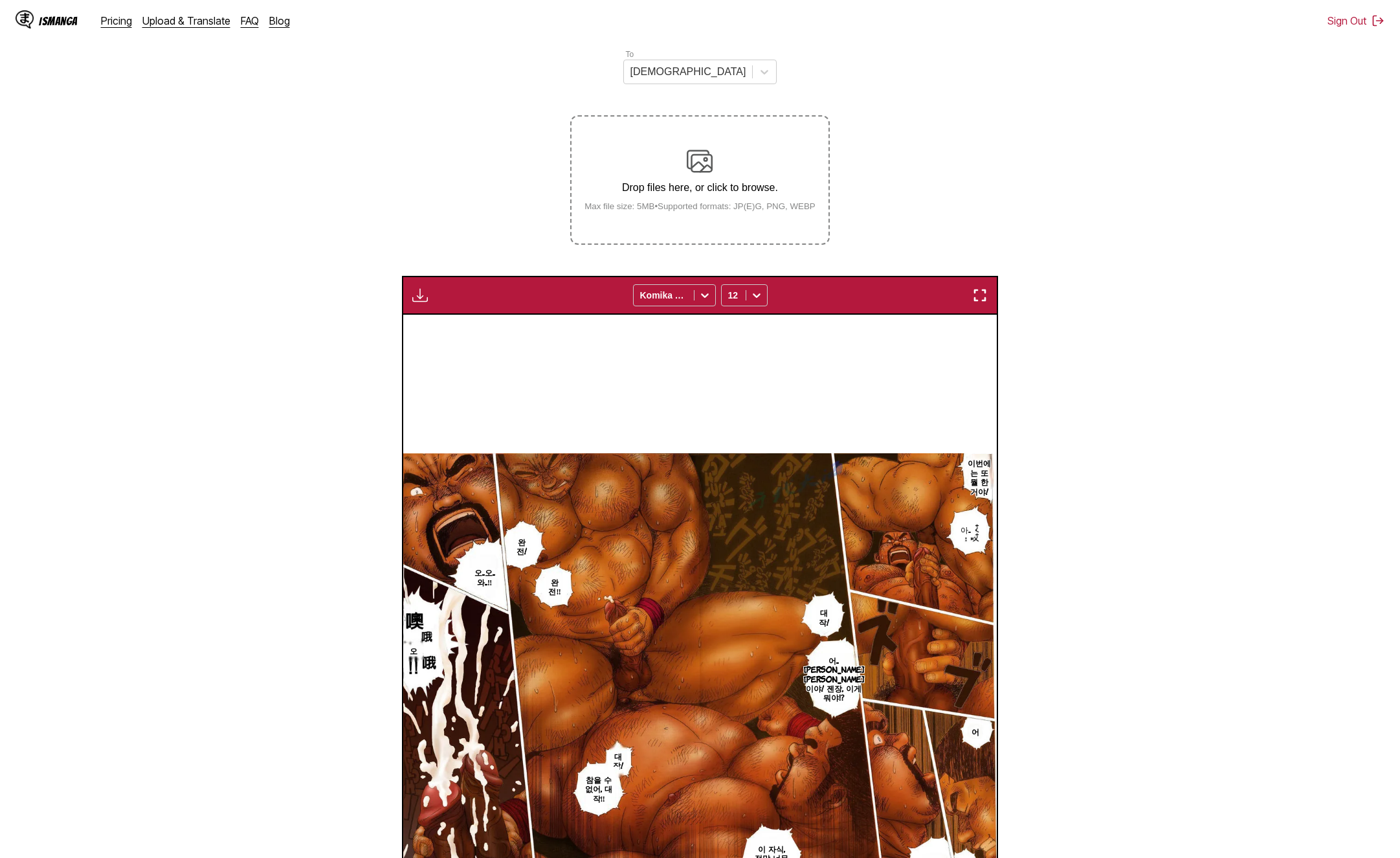
scroll to position [0, 0]
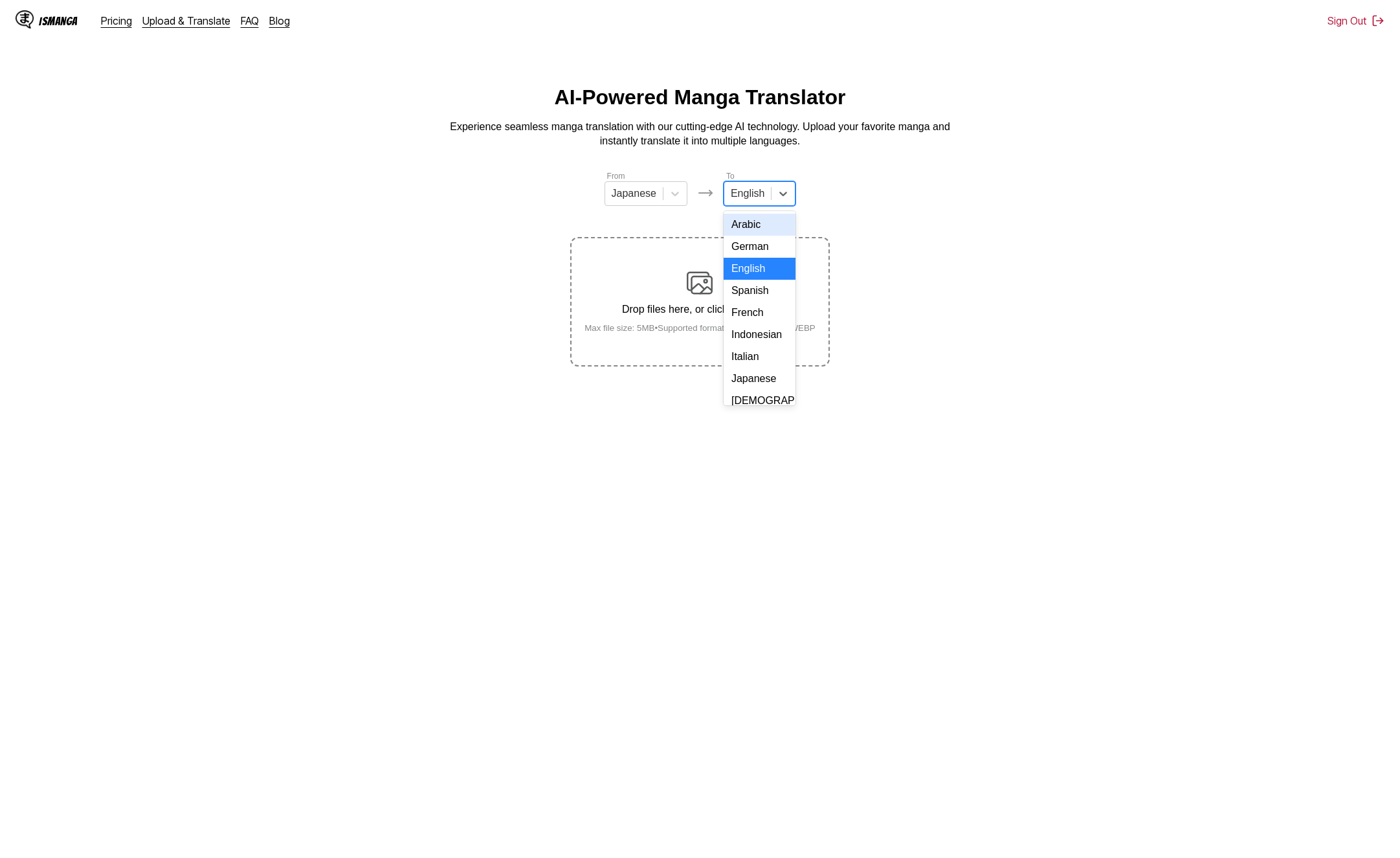
click at [763, 203] on div "English" at bounding box center [748, 194] width 47 height 19
click at [749, 282] on div "[DEMOGRAPHIC_DATA]" at bounding box center [760, 272] width 72 height 22
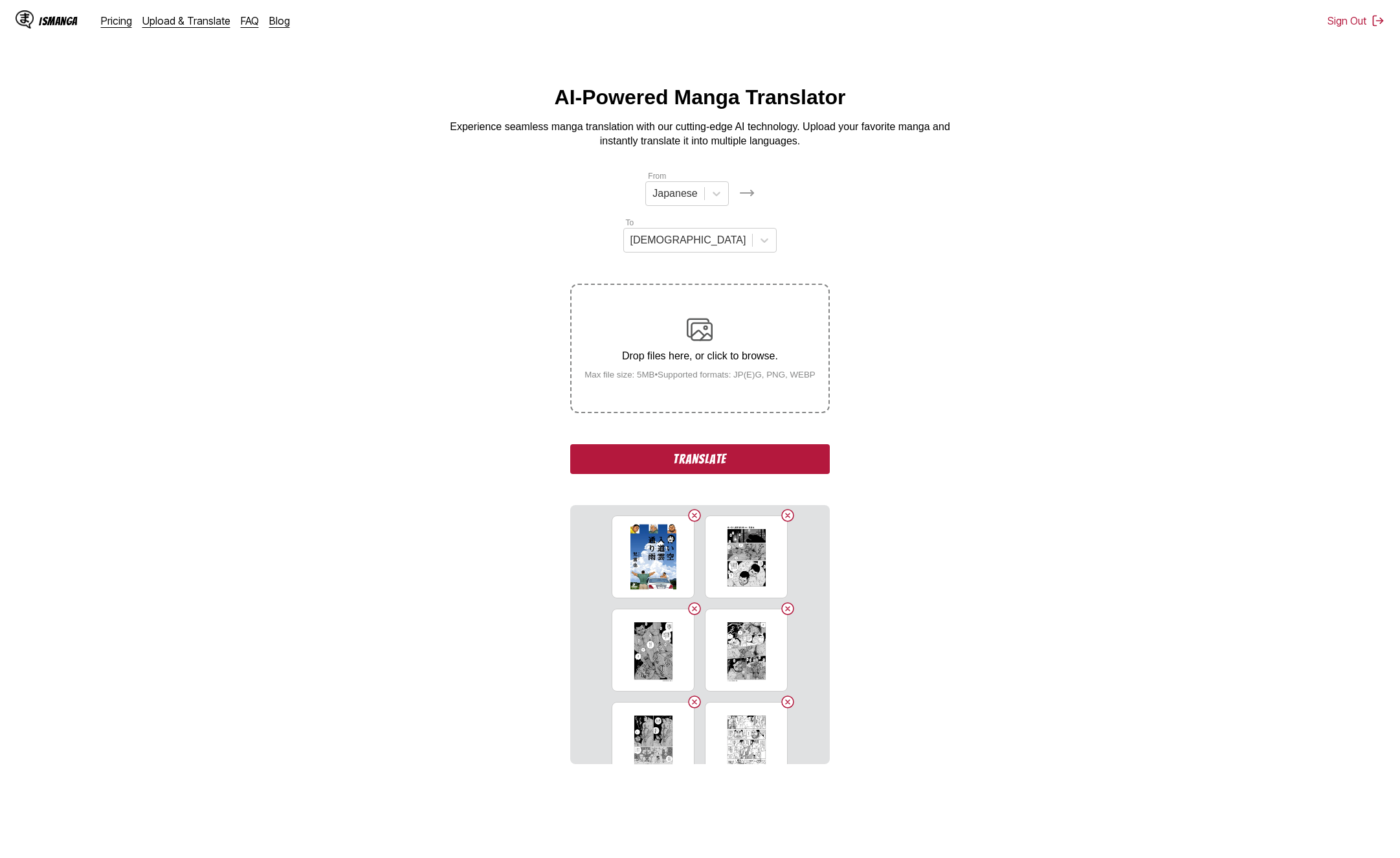
click at [683, 445] on button "Translate" at bounding box center [699, 459] width 259 height 29
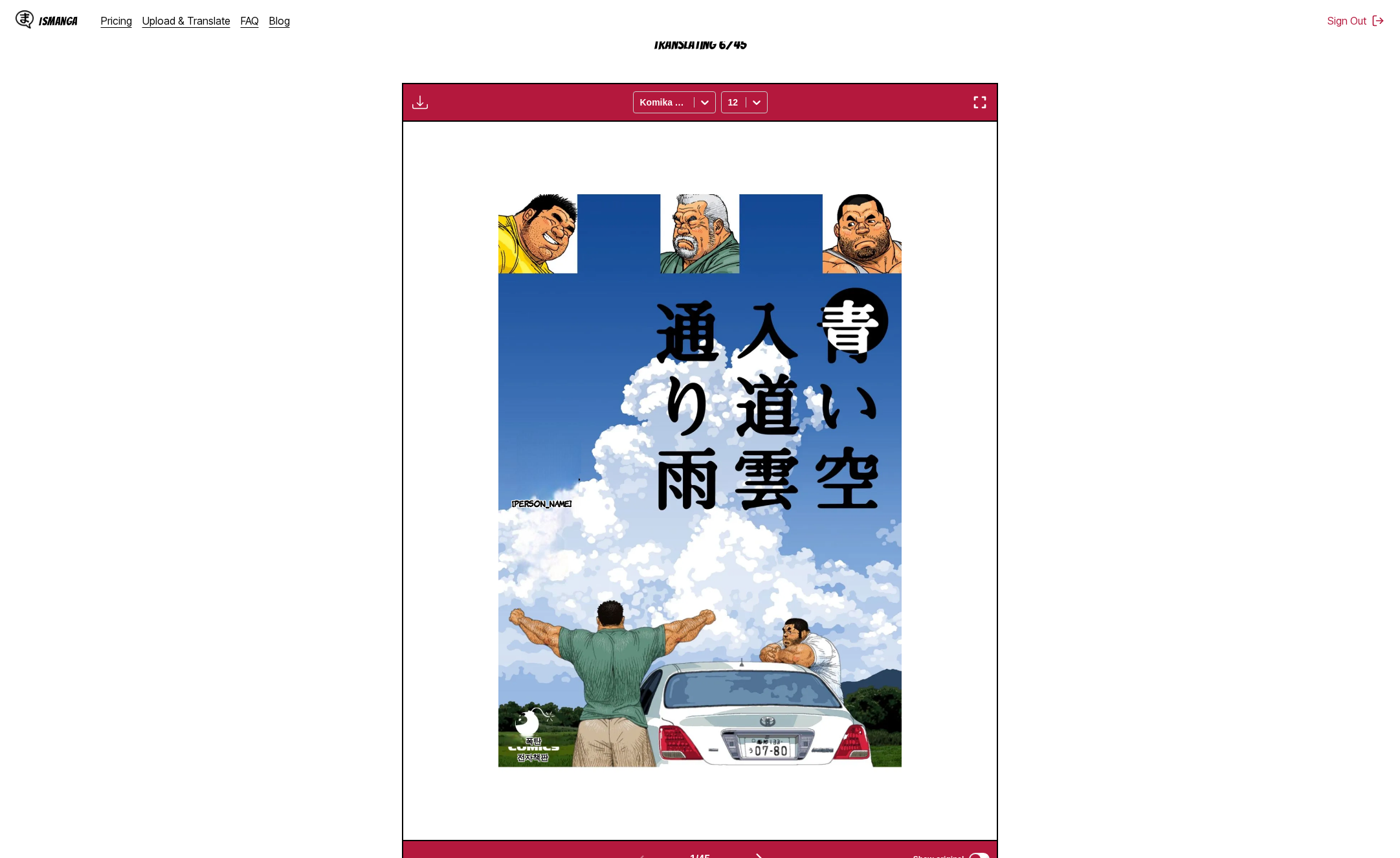
scroll to position [409, 0]
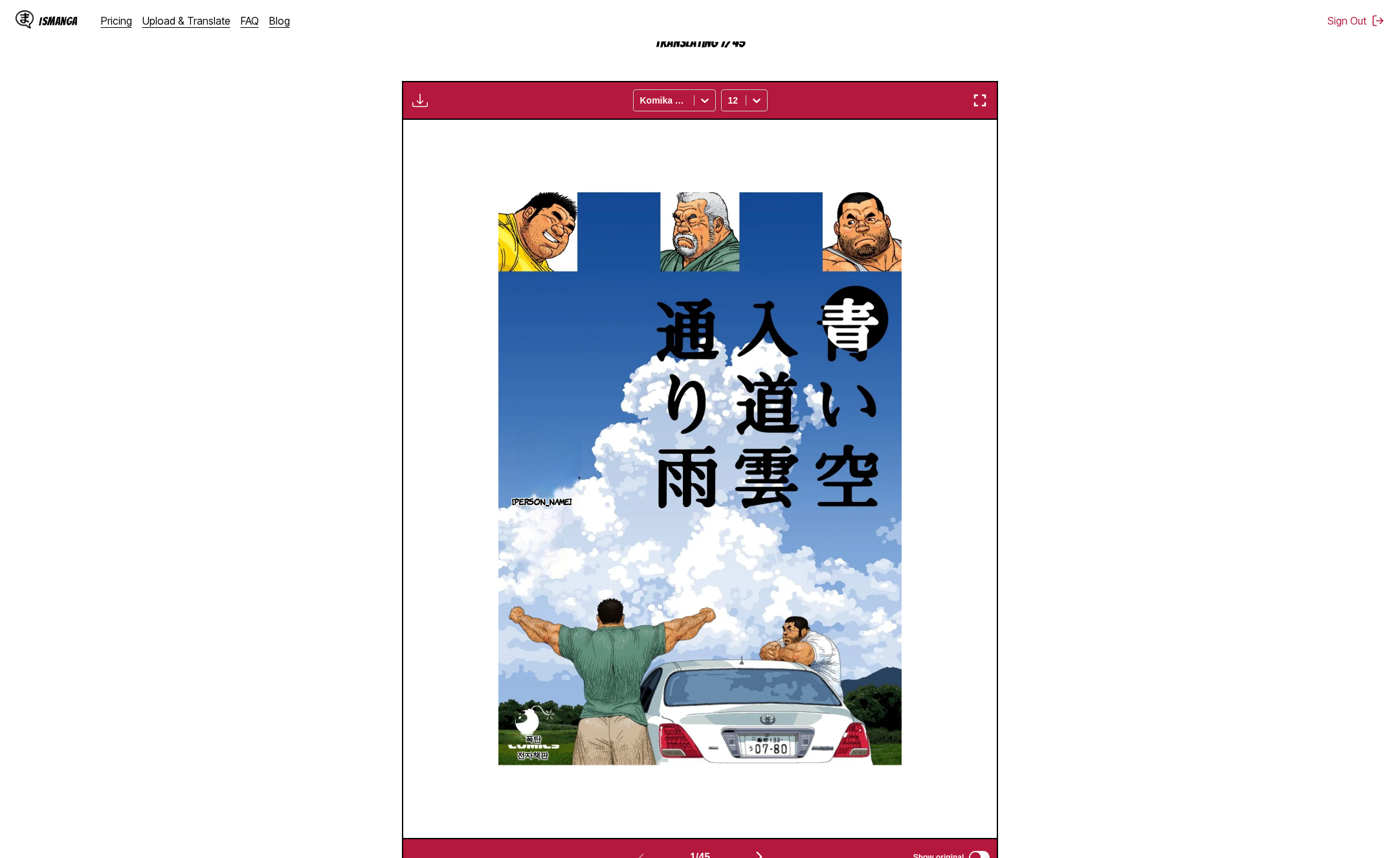
click at [767, 848] on img "button" at bounding box center [760, 857] width 16 height 16
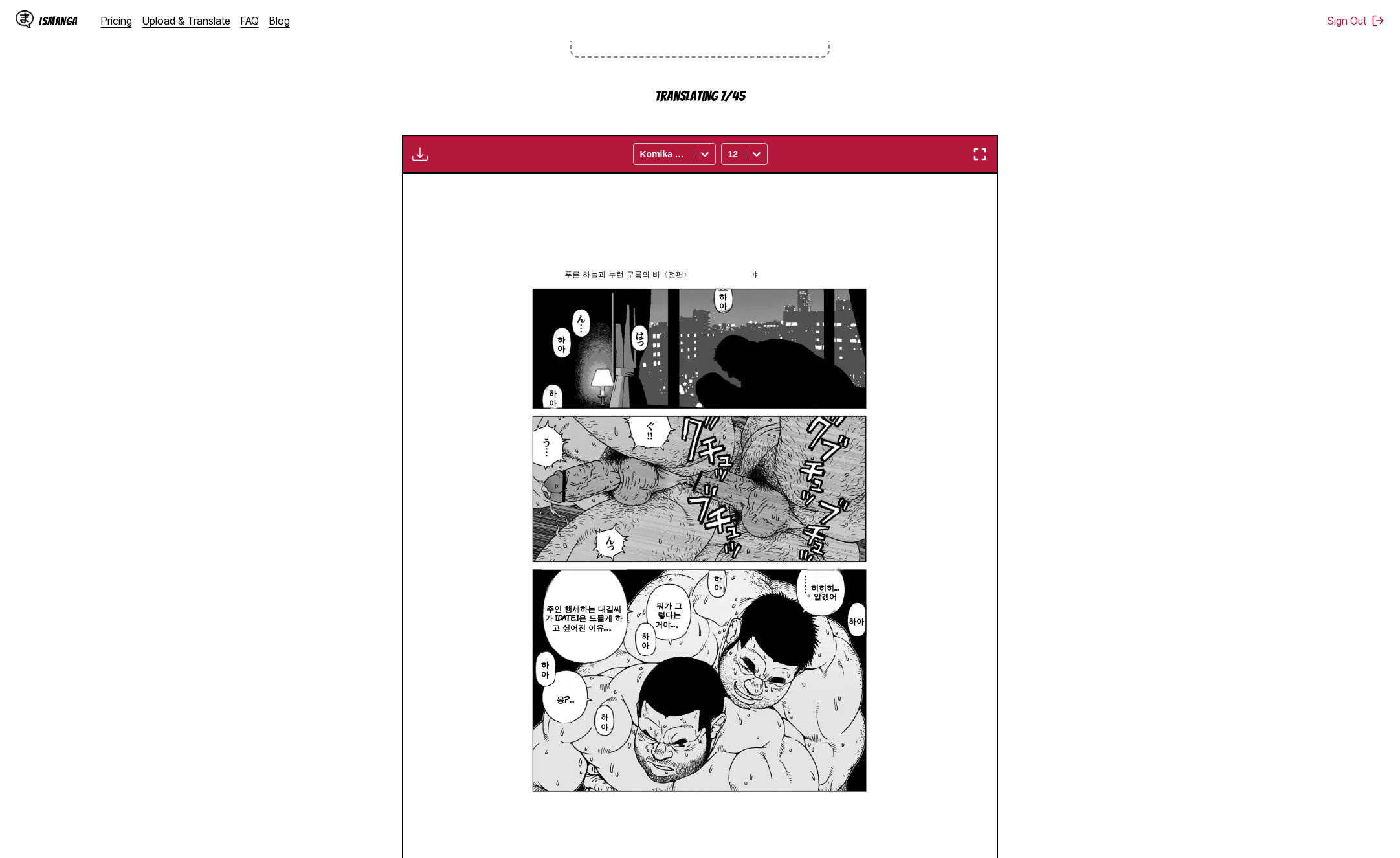
scroll to position [344, 0]
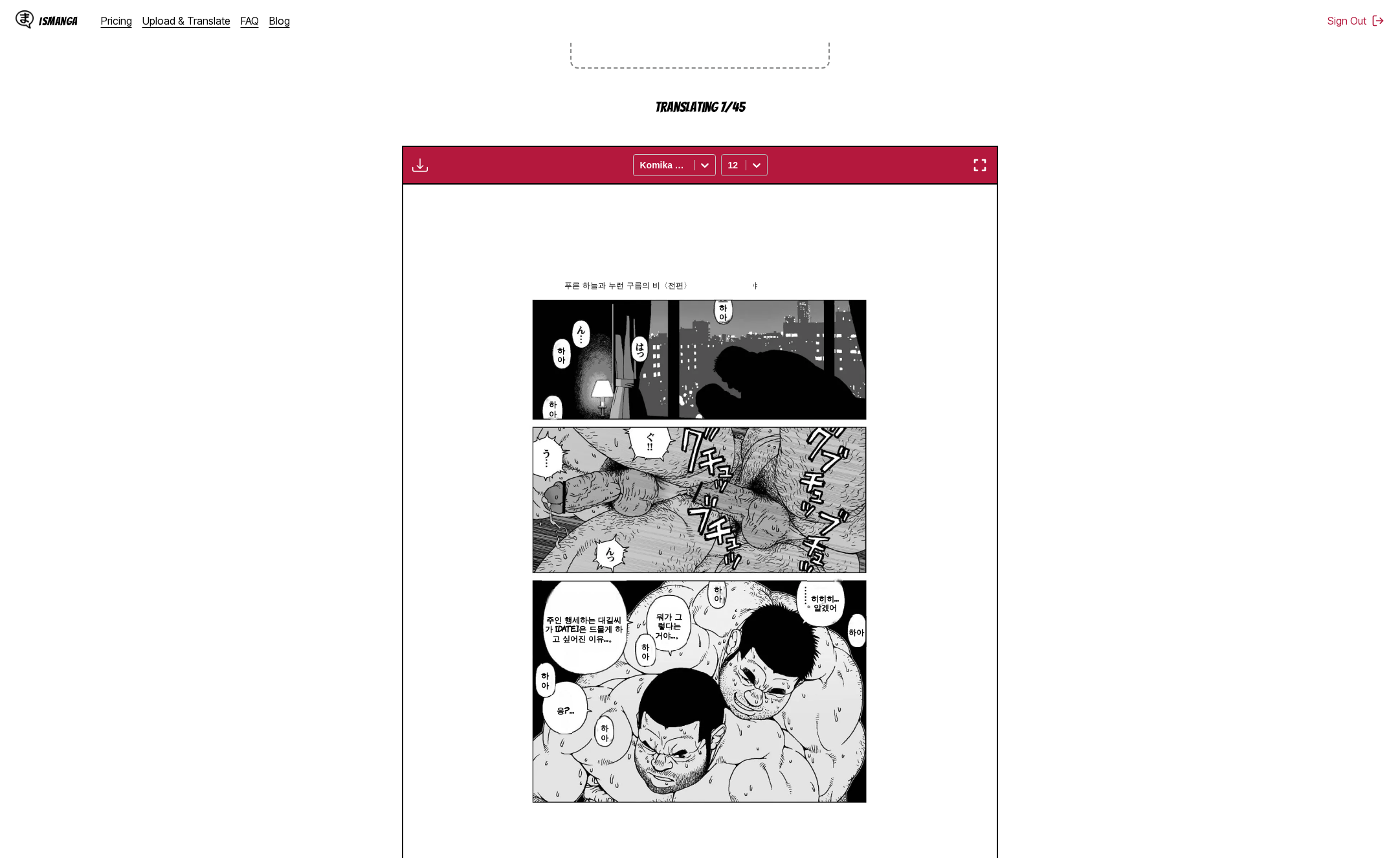
click at [746, 155] on div at bounding box center [757, 165] width 21 height 21
click at [742, 261] on div "14" at bounding box center [745, 271] width 47 height 19
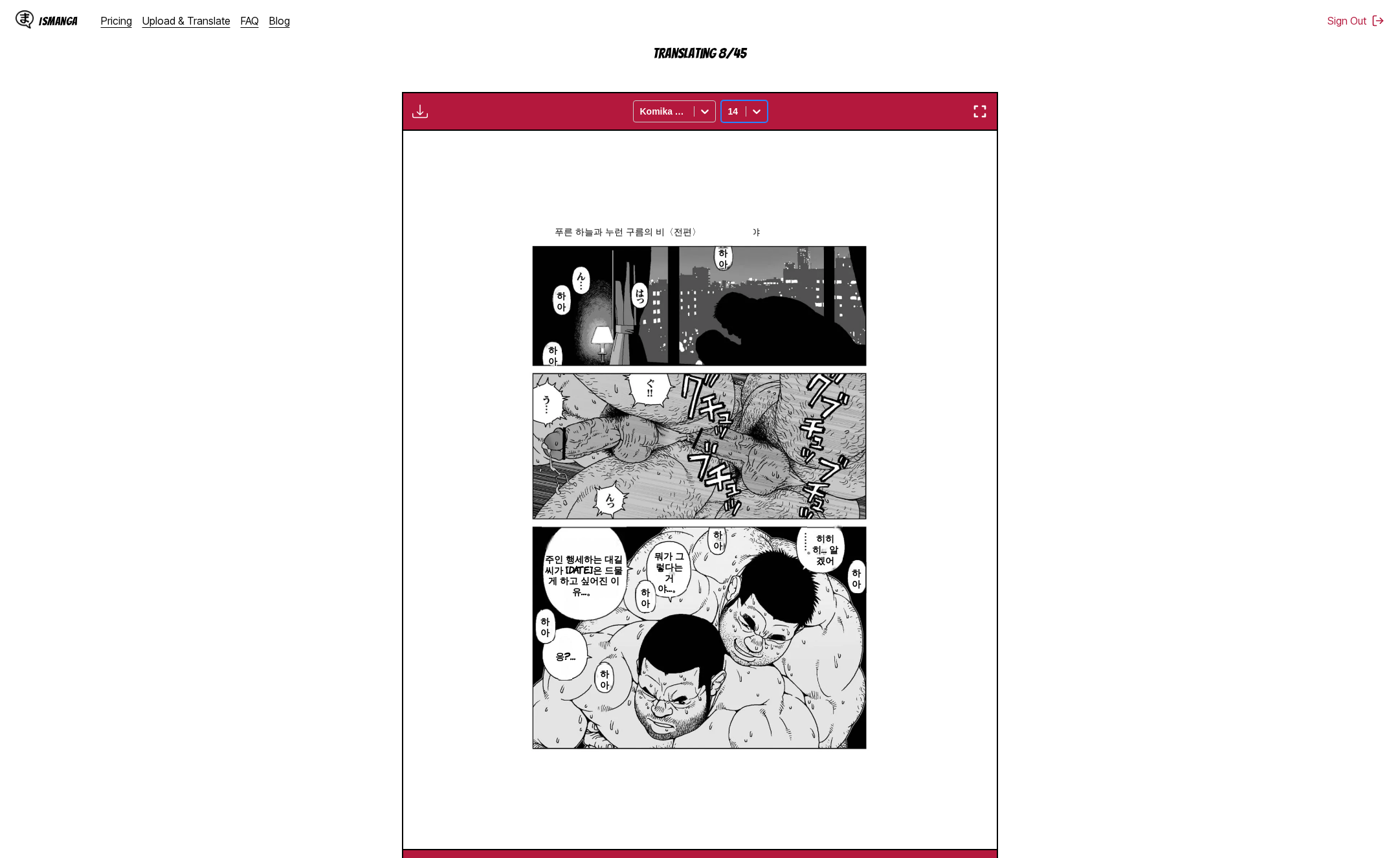
scroll to position [409, 0]
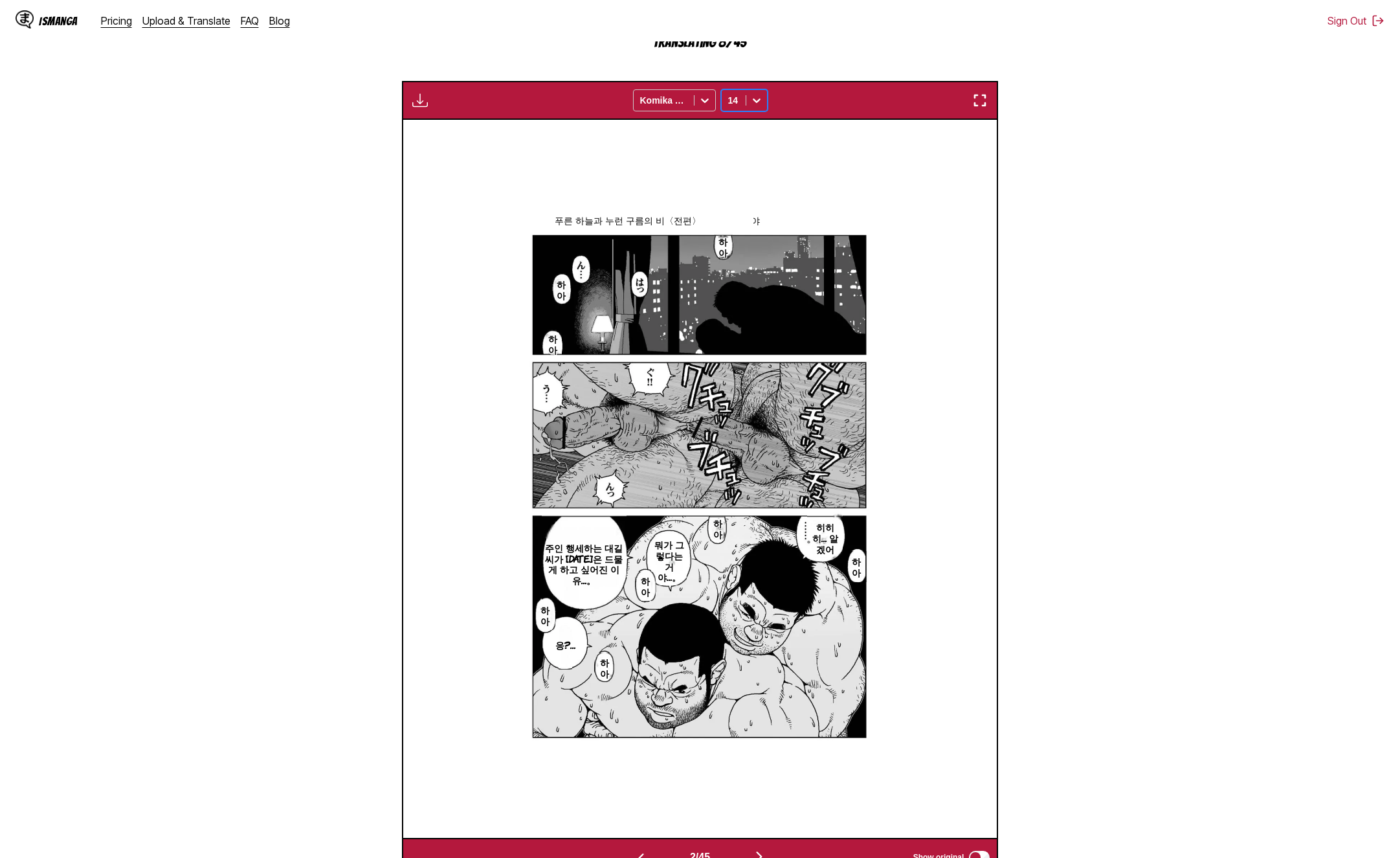
click at [767, 848] on img "button" at bounding box center [760, 857] width 16 height 16
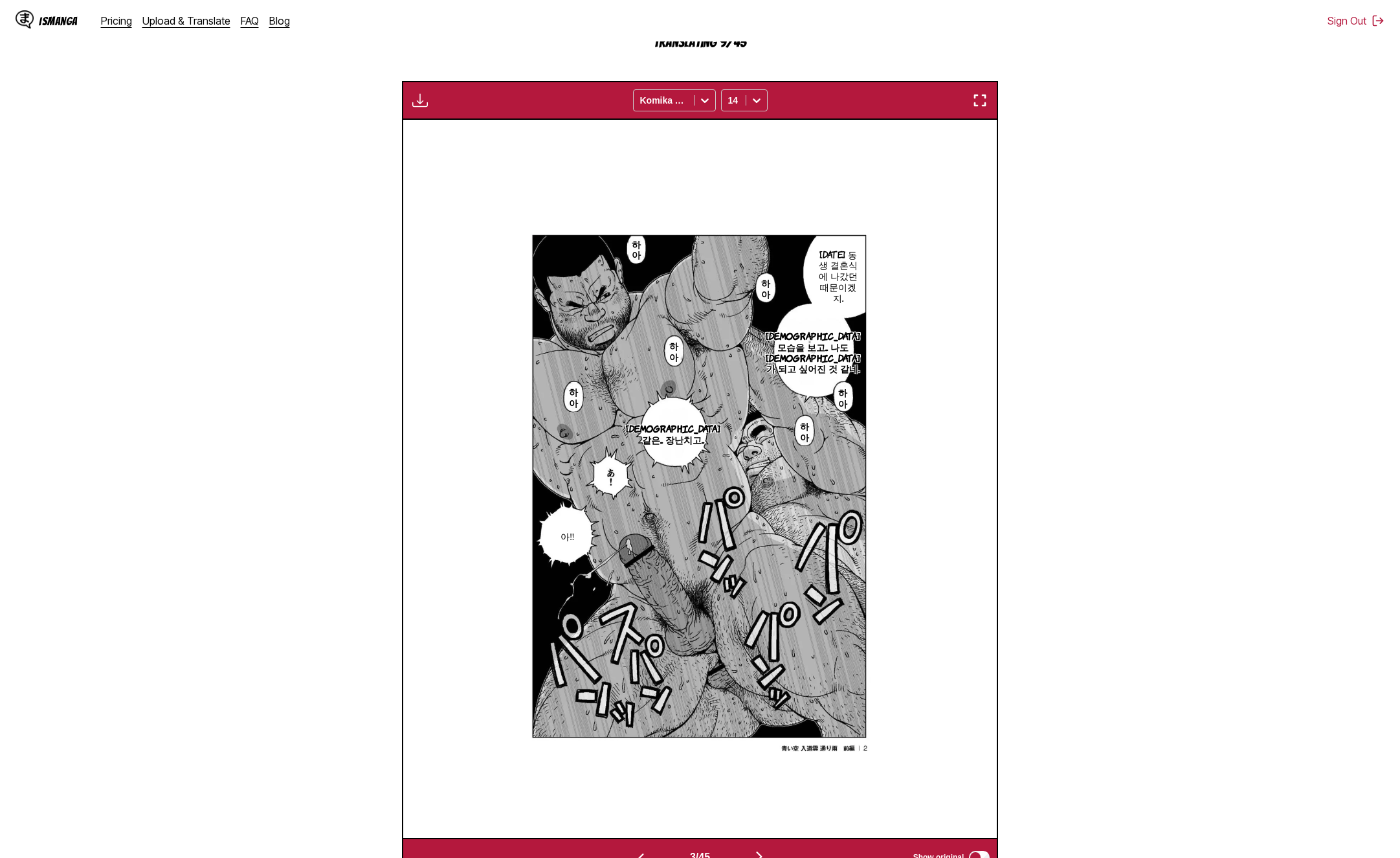
click at [766, 848] on img "button" at bounding box center [760, 857] width 16 height 16
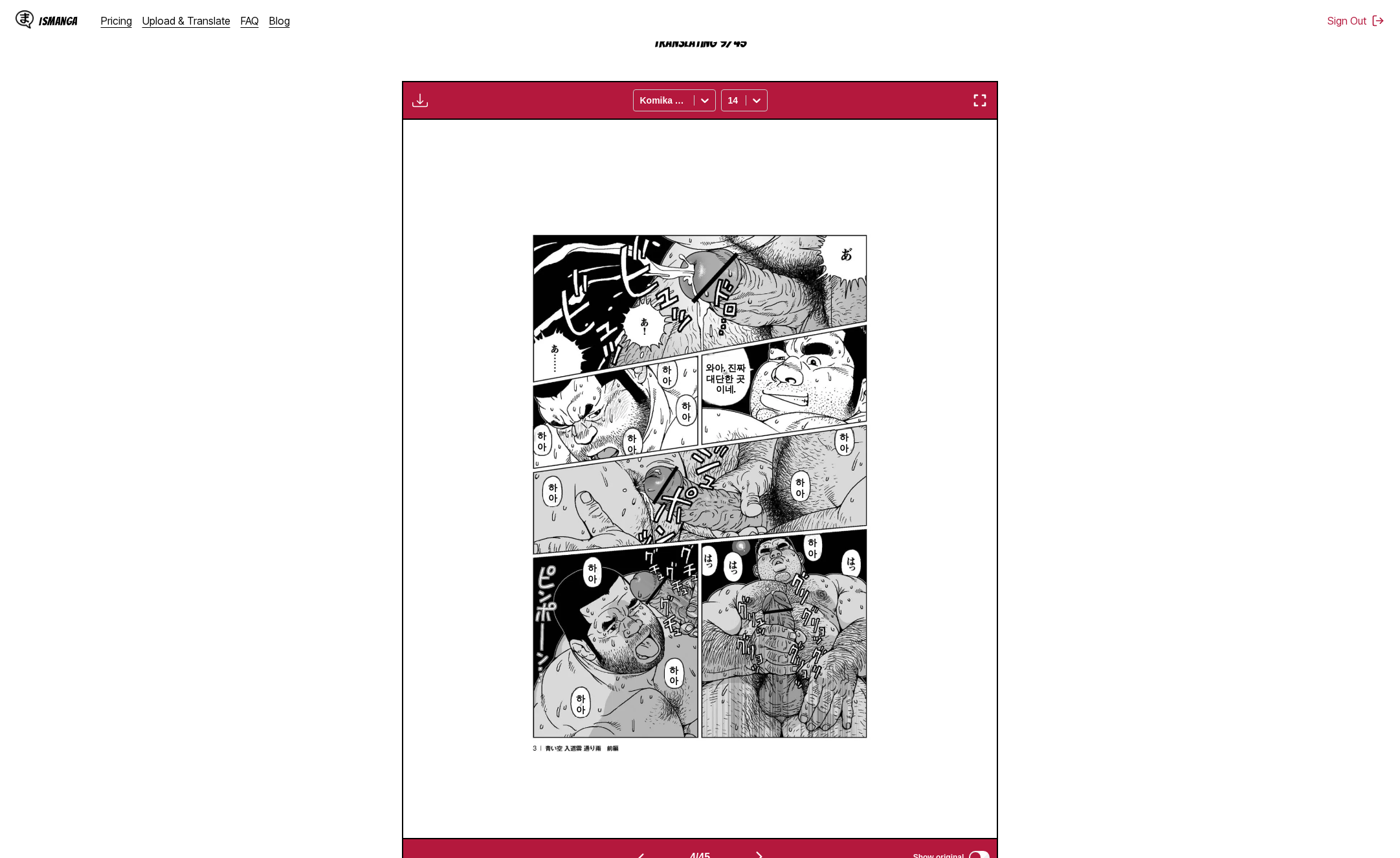
click at [766, 848] on img "button" at bounding box center [760, 857] width 16 height 16
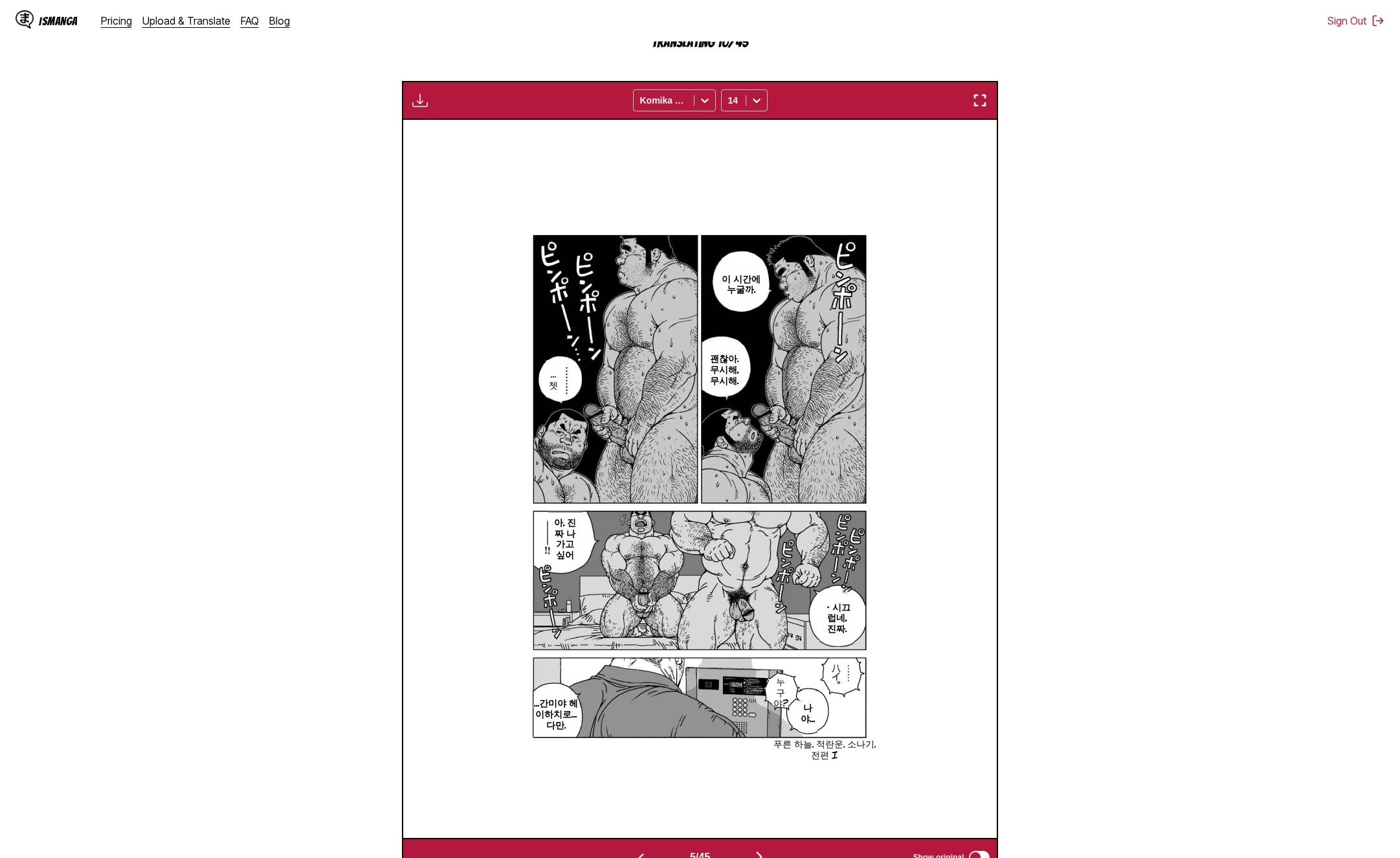
click at [766, 848] on img "button" at bounding box center [760, 857] width 16 height 16
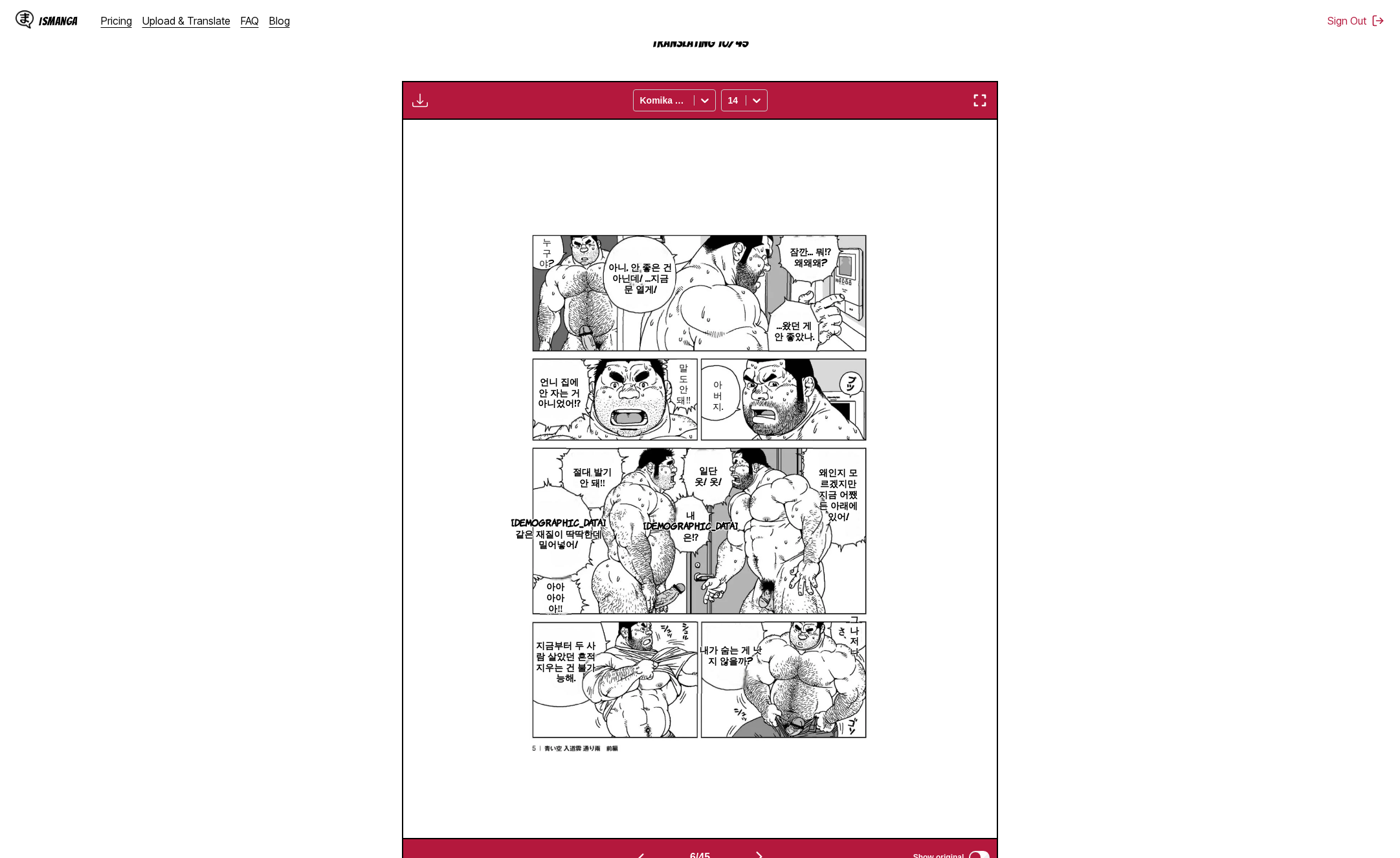
click at [766, 848] on img "button" at bounding box center [760, 857] width 16 height 16
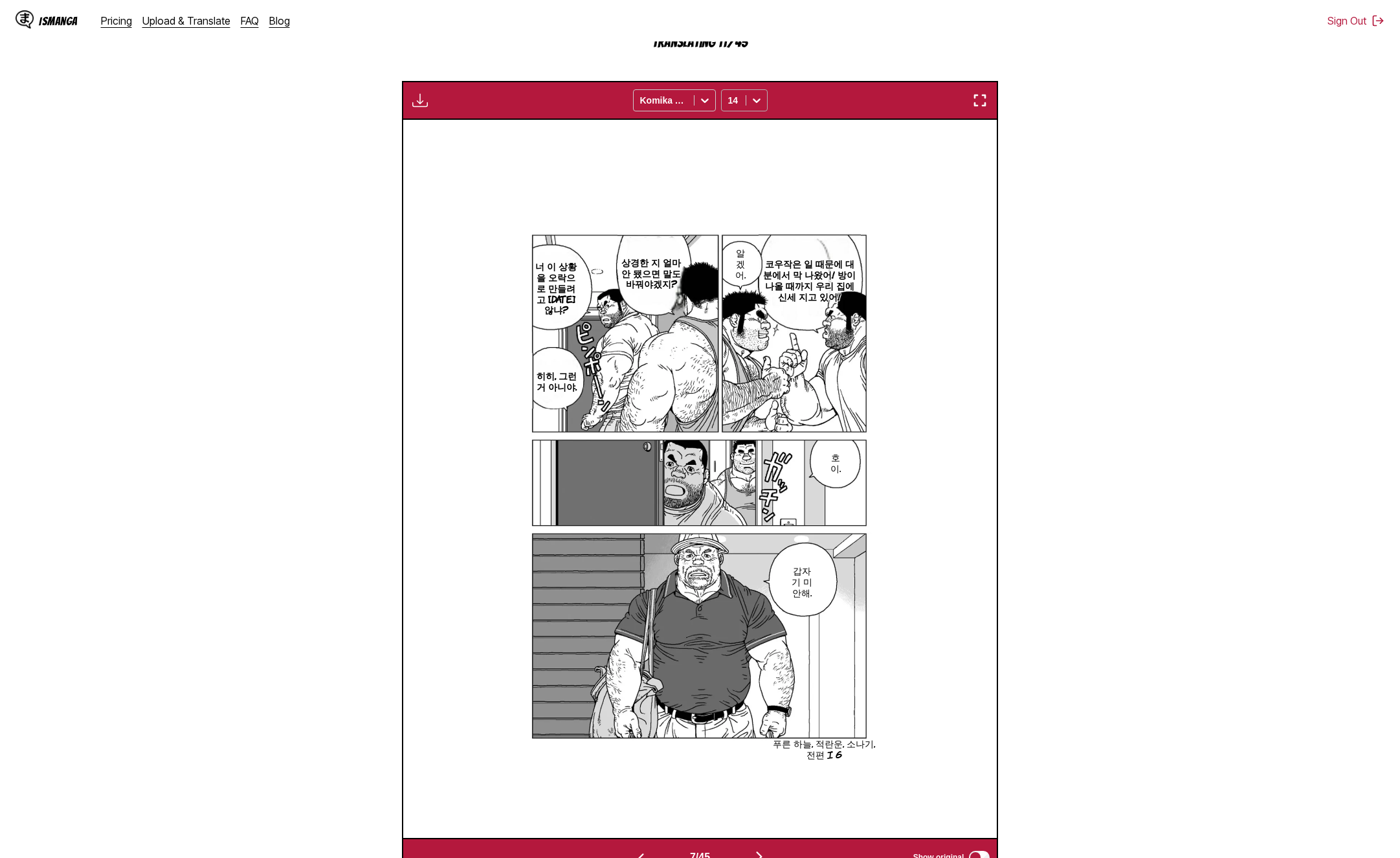
click at [737, 94] on div at bounding box center [734, 100] width 11 height 13
click at [731, 178] on div "12" at bounding box center [745, 187] width 47 height 19
click at [418, 92] on img "button" at bounding box center [420, 100] width 16 height 16
click at [393, 252] on section "From Japanese To Korean Drop files here, or click to browse. Max file size: 5MB…" at bounding box center [700, 318] width 1379 height 1116
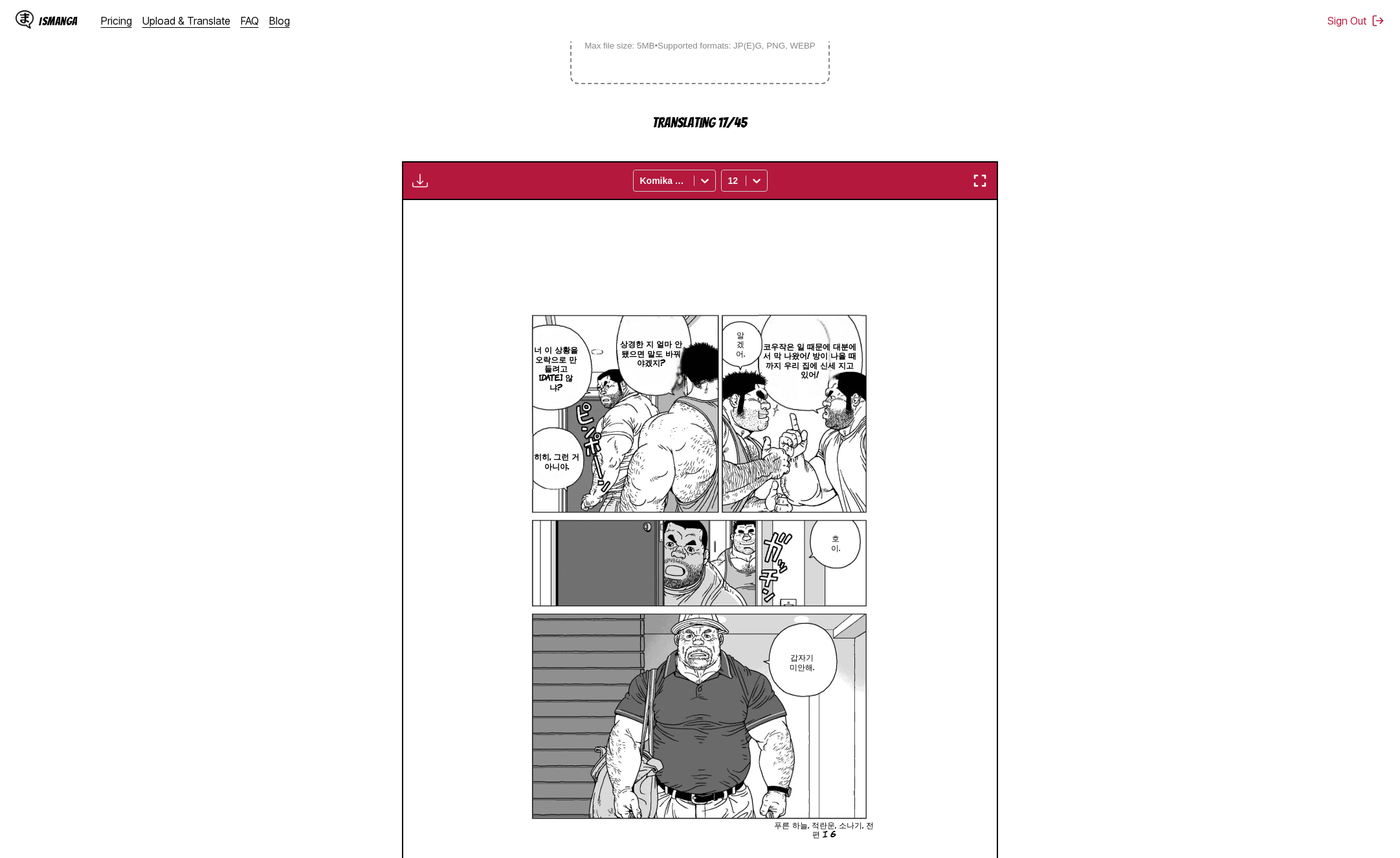
scroll to position [374, 0]
